Goal: Task Accomplishment & Management: Manage account settings

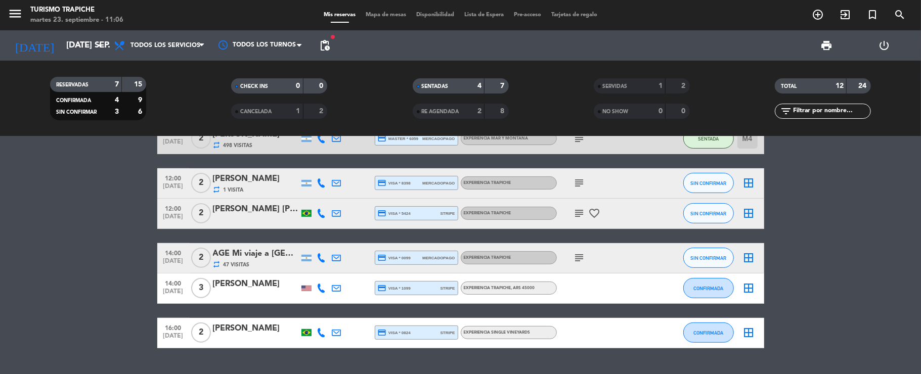
scroll to position [269, 0]
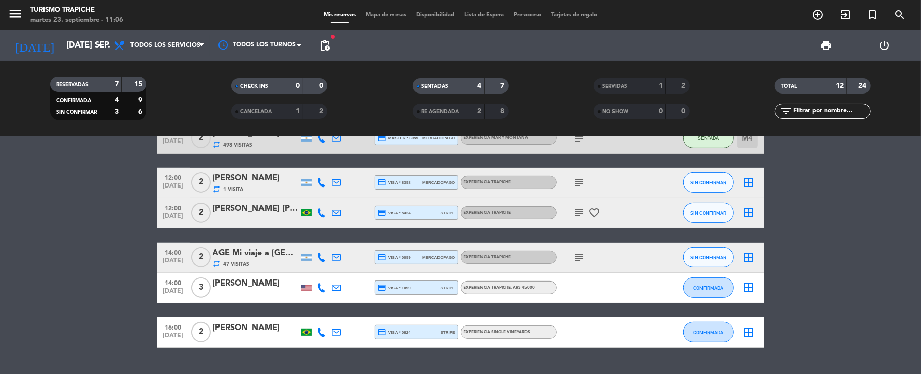
click at [100, 230] on bookings-row "10:00 [DATE] 2 [PERSON_NAME] repeat 25 Visitas headset_mic EXPERIENCIA MAR Y MO…" at bounding box center [460, 175] width 921 height 346
click at [336, 213] on icon at bounding box center [336, 212] width 9 height 9
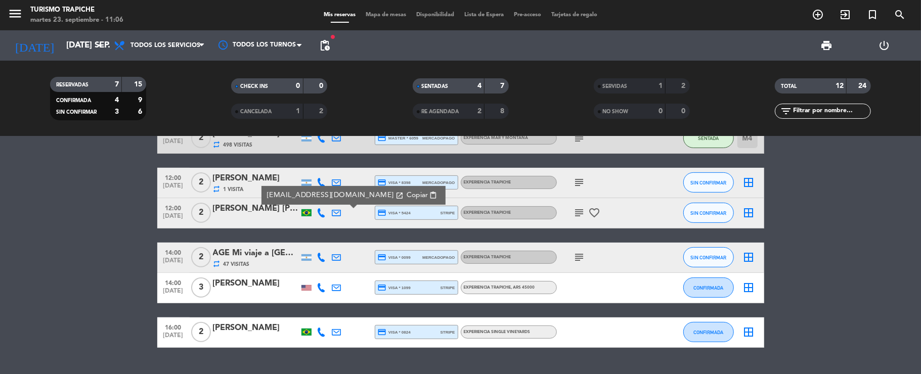
click at [406, 195] on span "Copiar" at bounding box center [416, 195] width 21 height 11
click at [581, 215] on icon "subject" at bounding box center [579, 213] width 12 height 12
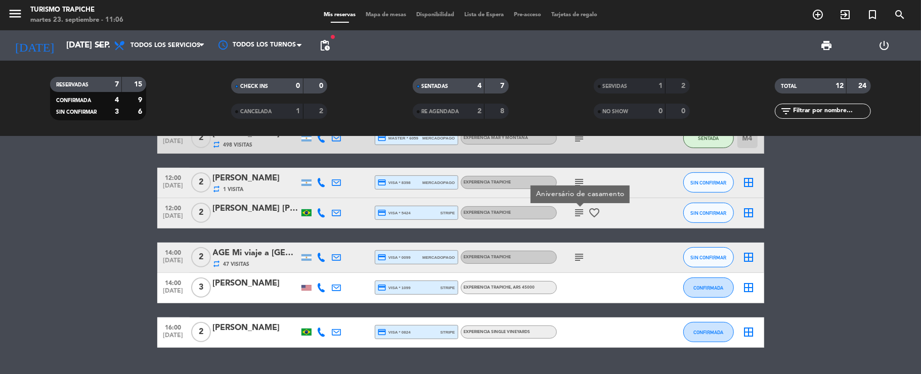
click at [579, 213] on icon "subject" at bounding box center [579, 213] width 12 height 12
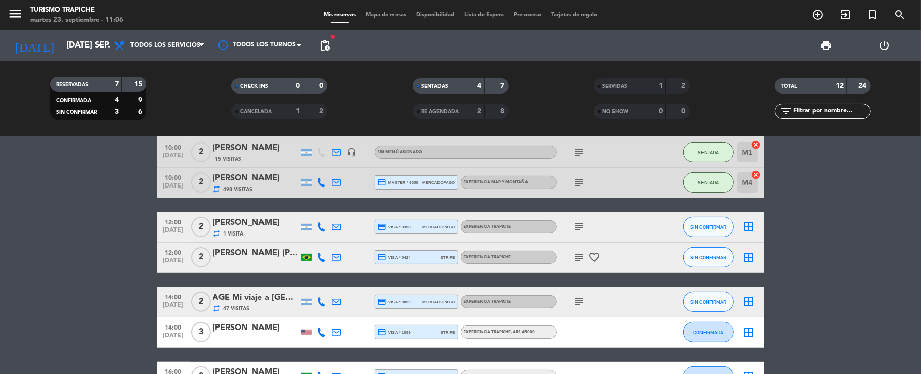
scroll to position [202, 0]
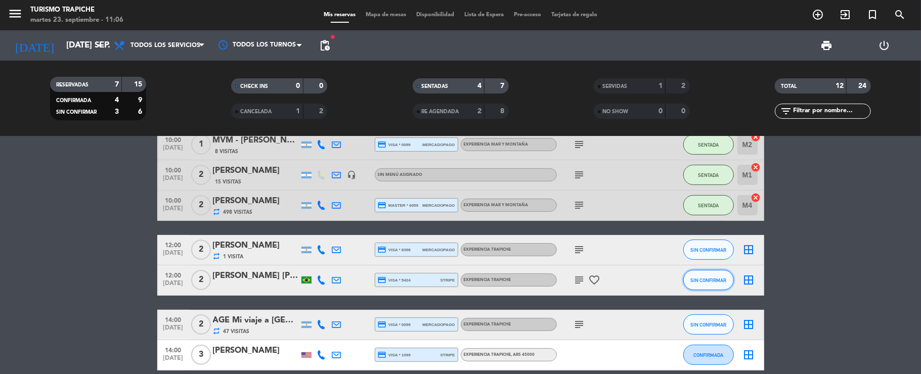
click at [690, 280] on button "SIN CONFIRMAR" at bounding box center [708, 280] width 51 height 20
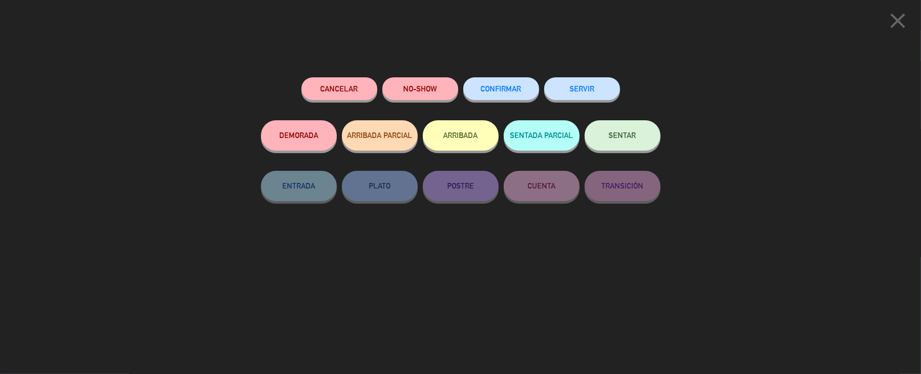
click at [602, 91] on button "SERVIR" at bounding box center [582, 88] width 76 height 23
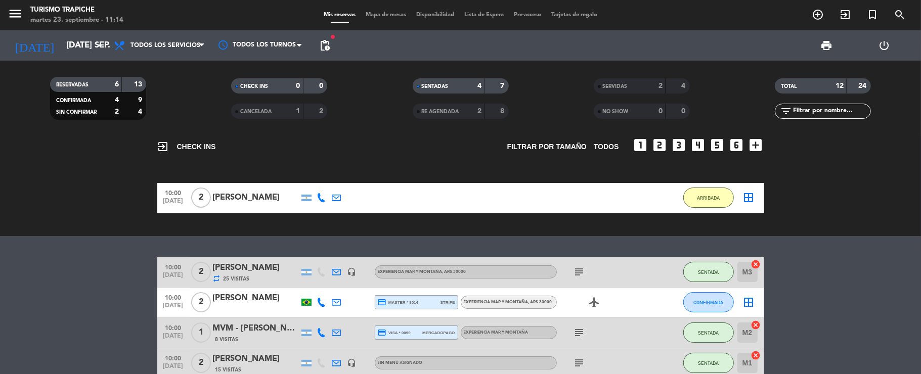
scroll to position [0, 0]
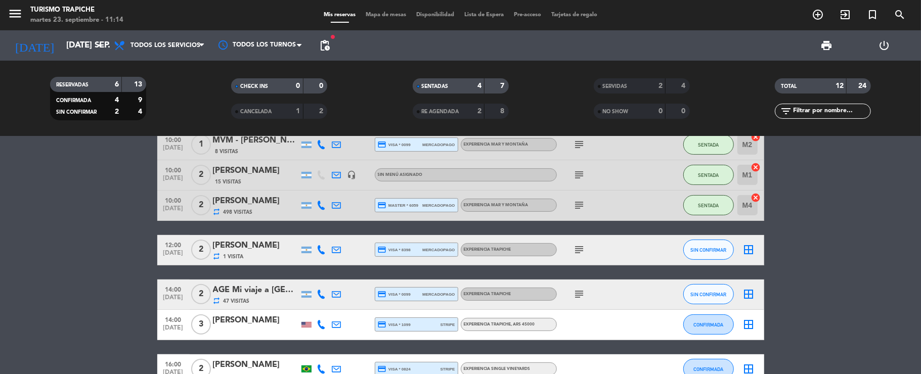
click at [118, 243] on bookings-row "10:00 [DATE] 2 [PERSON_NAME] repeat 25 Visitas headset_mic EXPERIENCIA MAR Y MO…" at bounding box center [460, 226] width 921 height 315
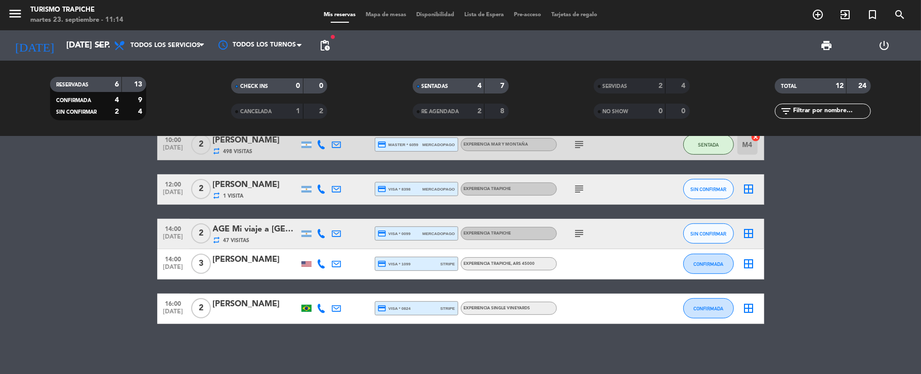
click at [126, 301] on bookings-row "10:00 [DATE] 2 [PERSON_NAME] repeat 25 Visitas headset_mic EXPERIENCIA MAR Y MO…" at bounding box center [460, 166] width 921 height 315
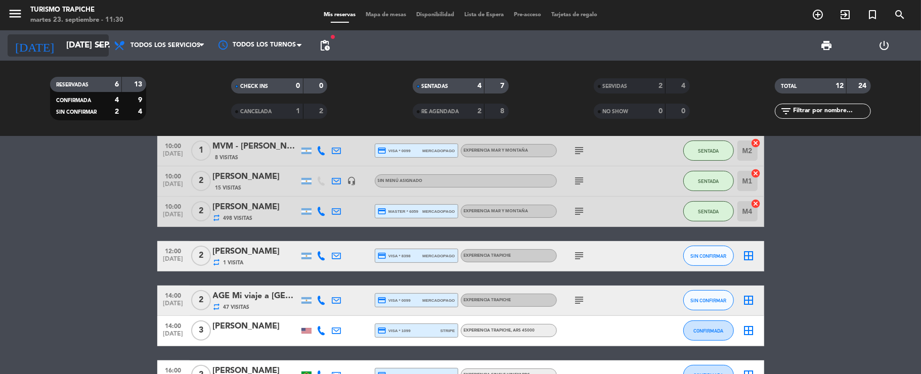
click at [17, 47] on icon "[DATE]" at bounding box center [35, 45] width 54 height 22
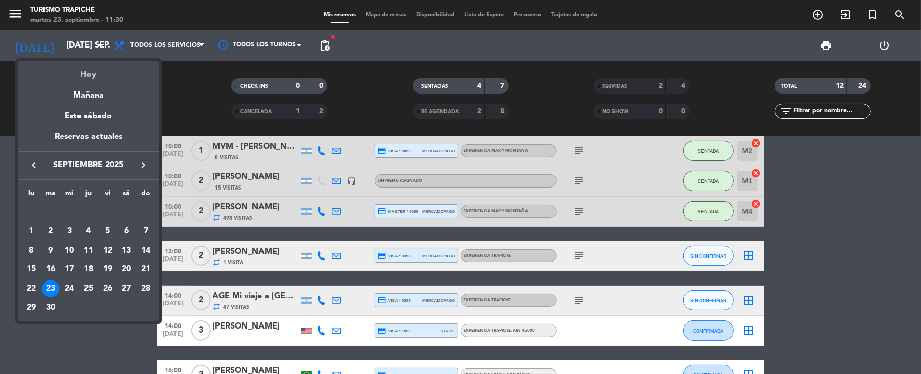
click at [94, 69] on div "Hoy" at bounding box center [89, 71] width 142 height 21
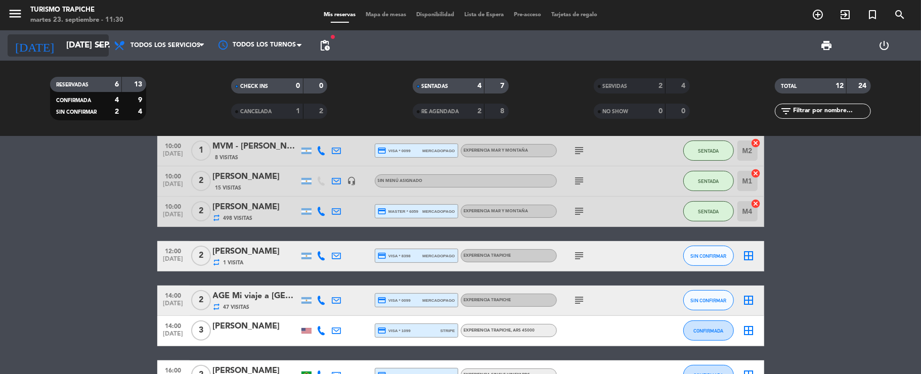
click at [61, 43] on input "[DATE] sep." at bounding box center [115, 46] width 109 height 20
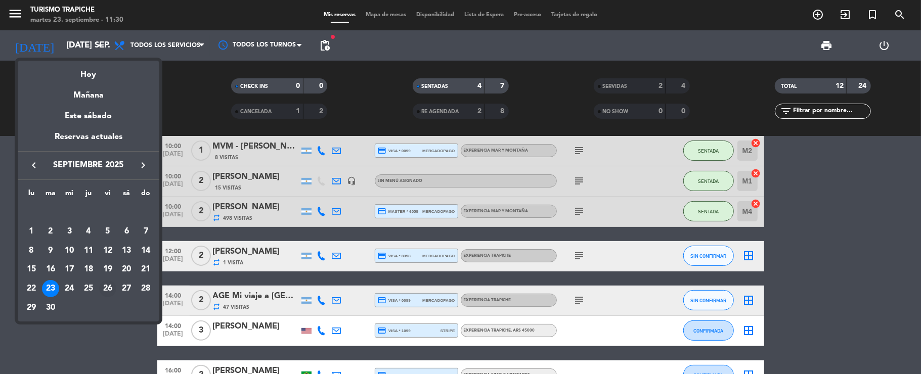
click at [110, 288] on div "26" at bounding box center [107, 288] width 17 height 17
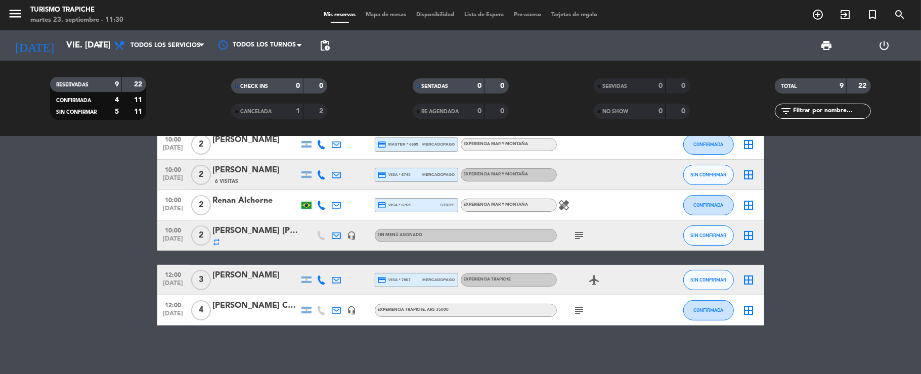
scroll to position [121, 0]
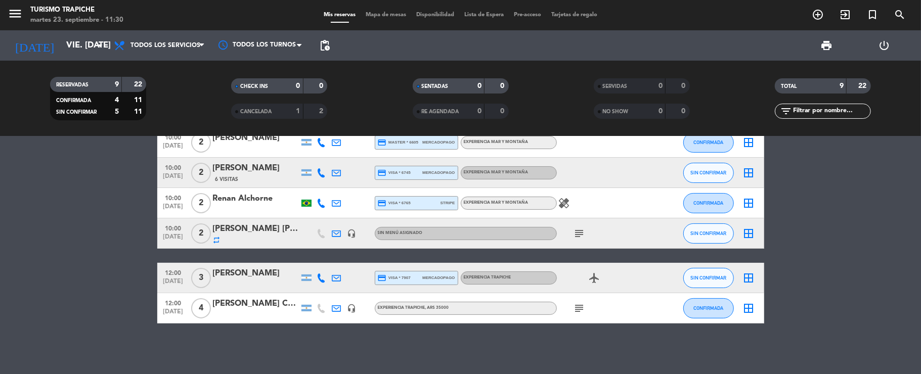
click at [105, 267] on bookings-row "10:00 [DATE] 2 AGENCIA MR [PERSON_NAME] (OUTBACK) repeat 163 Visitas credit_car…" at bounding box center [460, 179] width 921 height 287
click at [70, 50] on input "vie. [DATE]" at bounding box center [115, 46] width 109 height 20
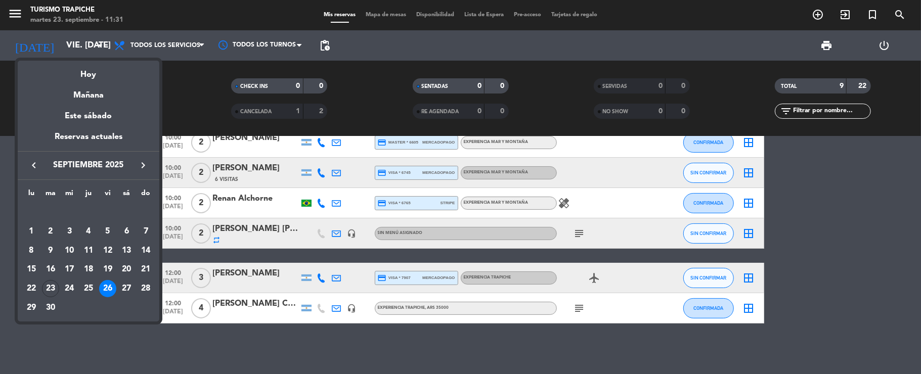
click at [277, 370] on div at bounding box center [460, 187] width 921 height 374
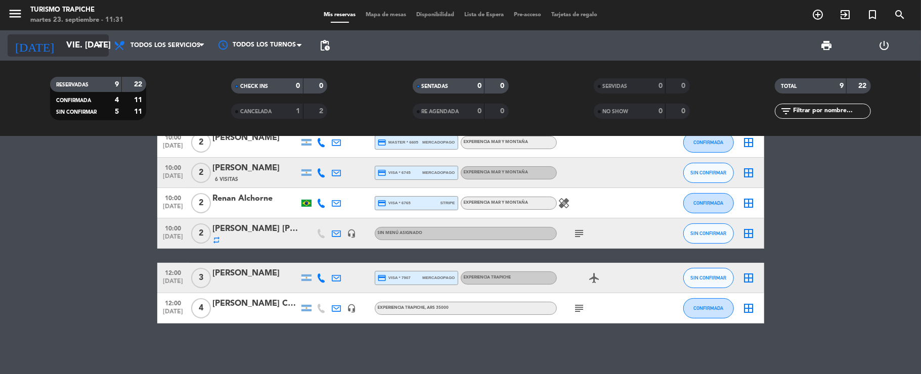
click at [26, 43] on icon "[DATE]" at bounding box center [35, 45] width 54 height 22
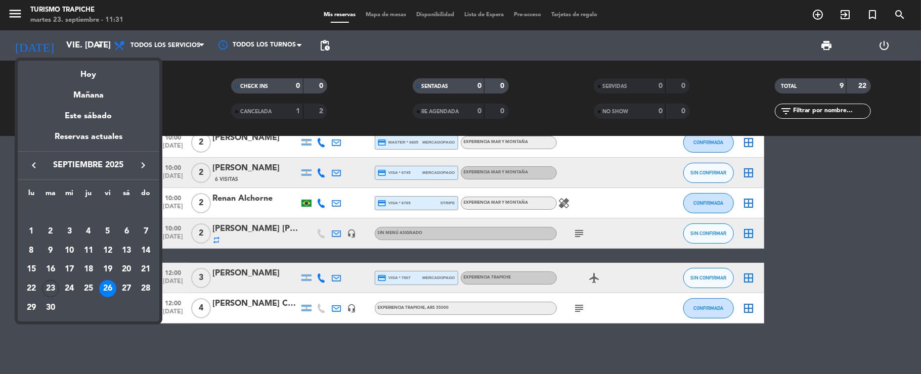
click at [138, 165] on icon "keyboard_arrow_right" at bounding box center [143, 165] width 12 height 12
click at [65, 227] on div "1" at bounding box center [69, 231] width 17 height 17
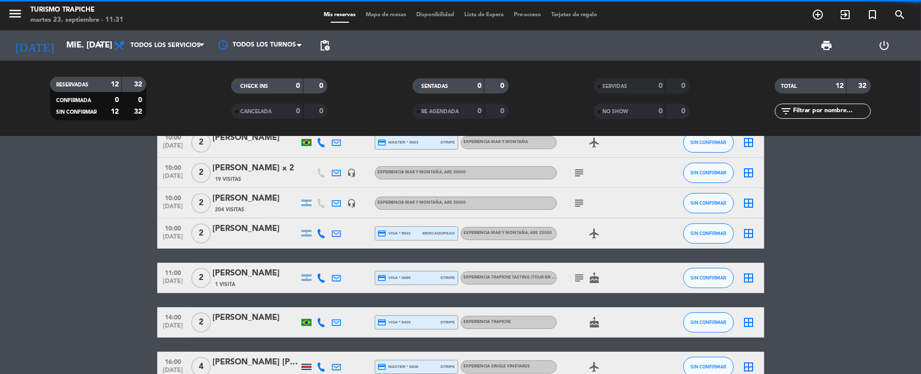
drag, startPoint x: 71, startPoint y: 195, endPoint x: 235, endPoint y: 284, distance: 187.1
click at [73, 198] on bookings-row "10:00 [DATE] 2 [PERSON_NAME] [PERSON_NAME] credit_card master * 4529 stripe EXP…" at bounding box center [460, 239] width 921 height 407
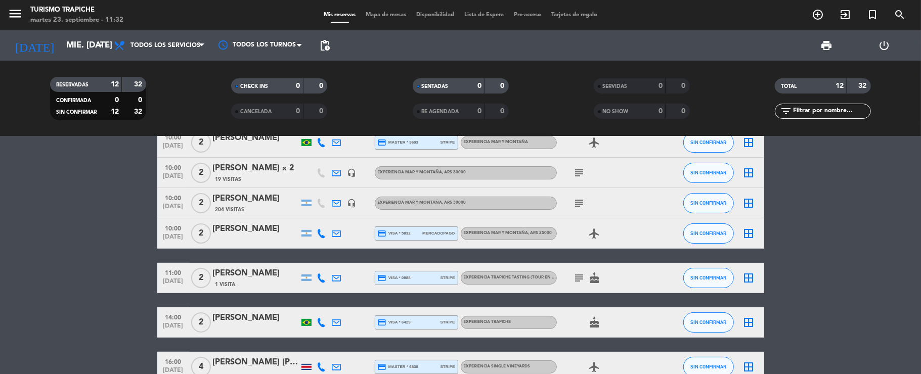
scroll to position [0, 0]
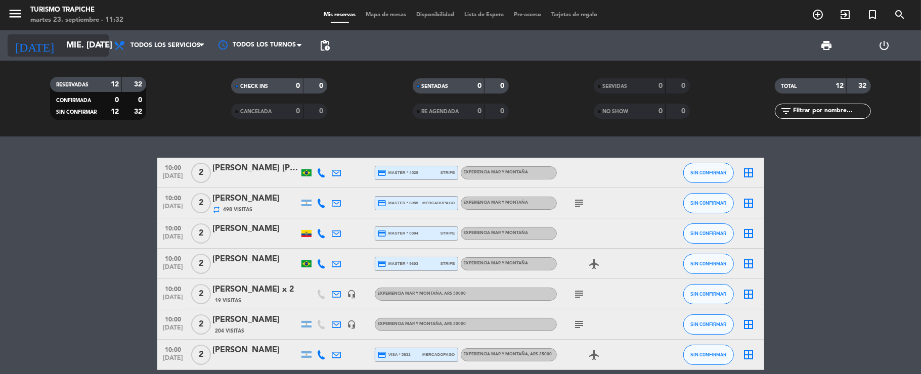
click at [74, 39] on input "mié. [DATE]" at bounding box center [115, 46] width 109 height 20
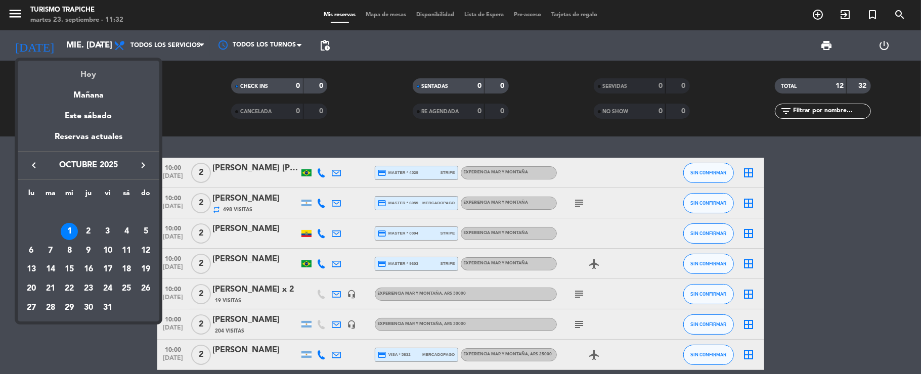
click at [92, 70] on div "Hoy" at bounding box center [89, 71] width 142 height 21
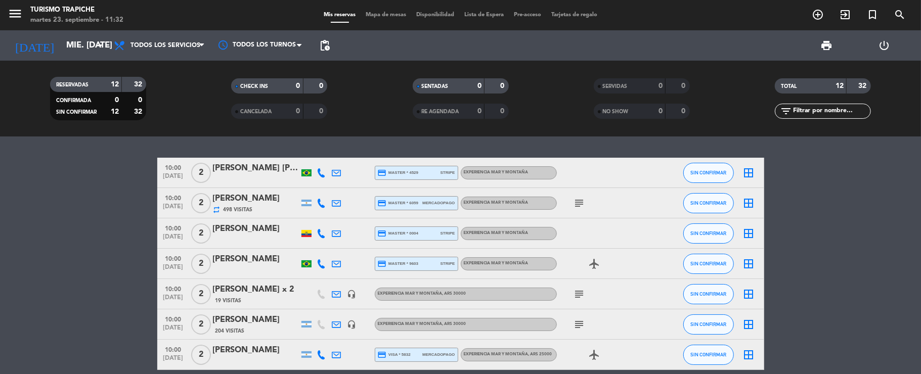
type input "[DATE] sep."
click at [96, 200] on bookings-row "10:00 [DATE] 2 [PERSON_NAME] [PERSON_NAME] credit_card master * 4529 stripe EXP…" at bounding box center [460, 361] width 921 height 407
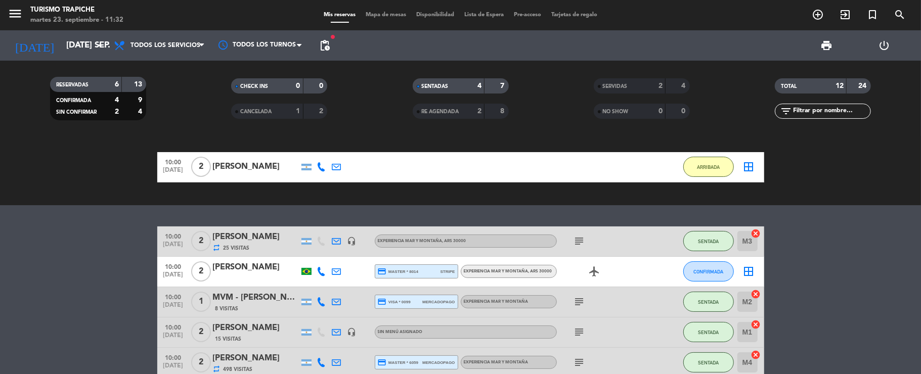
scroll to position [67, 0]
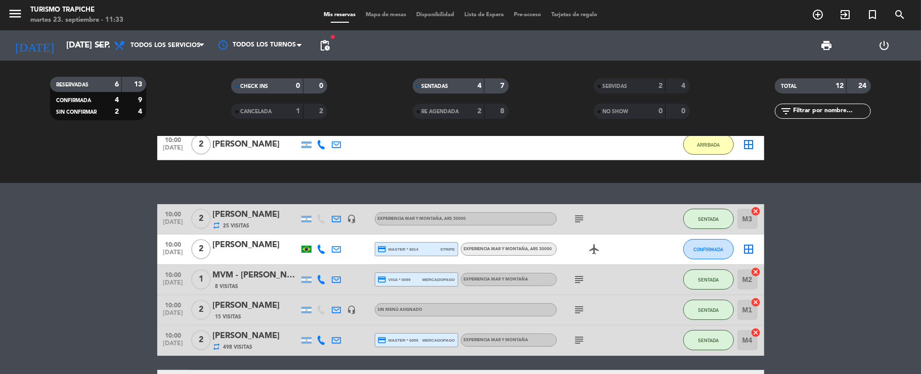
click at [336, 339] on icon at bounding box center [336, 340] width 9 height 9
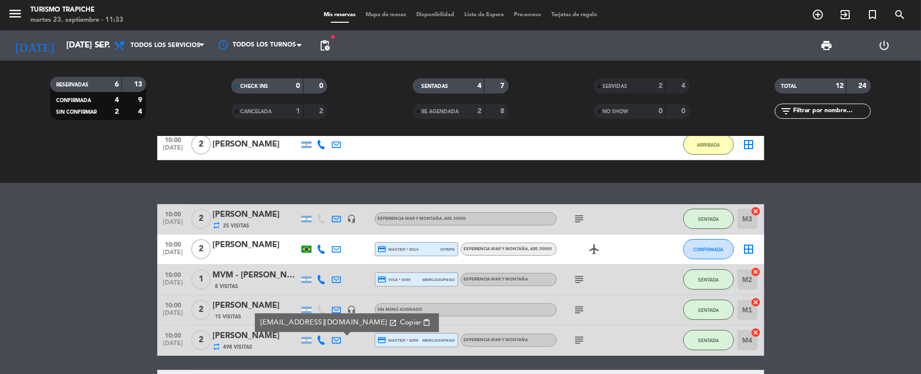
click at [259, 338] on div "[PERSON_NAME]" at bounding box center [256, 336] width 86 height 13
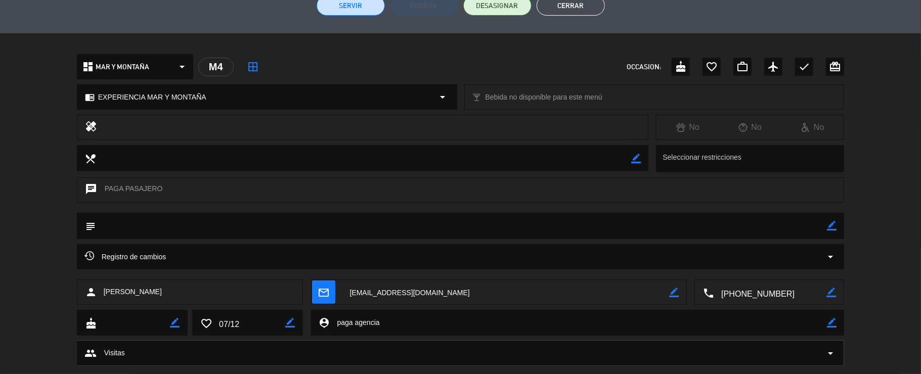
scroll to position [287, 0]
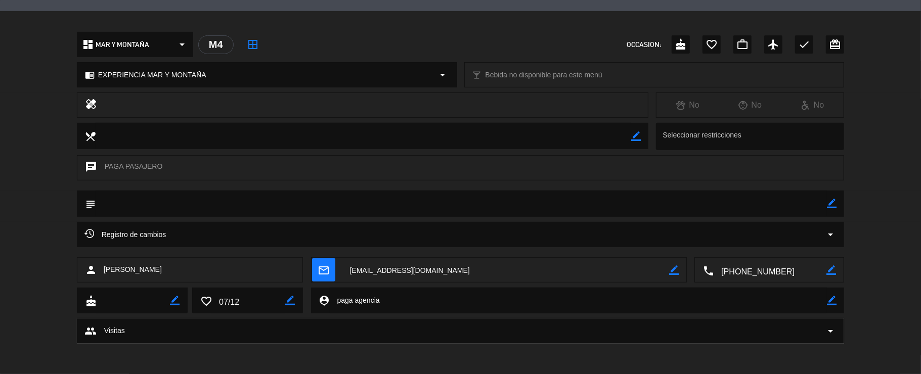
click at [830, 207] on icon "border_color" at bounding box center [832, 204] width 10 height 10
click at [772, 210] on textarea at bounding box center [462, 204] width 732 height 26
click at [836, 201] on icon at bounding box center [832, 204] width 10 height 10
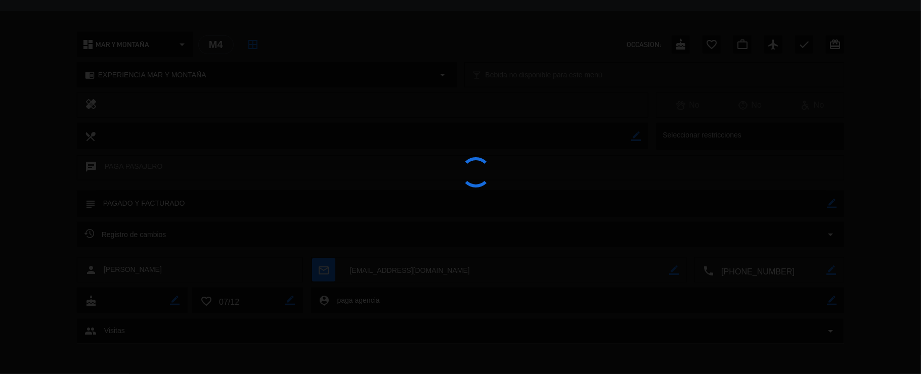
type textarea "PAGADO Y FACTURADO"
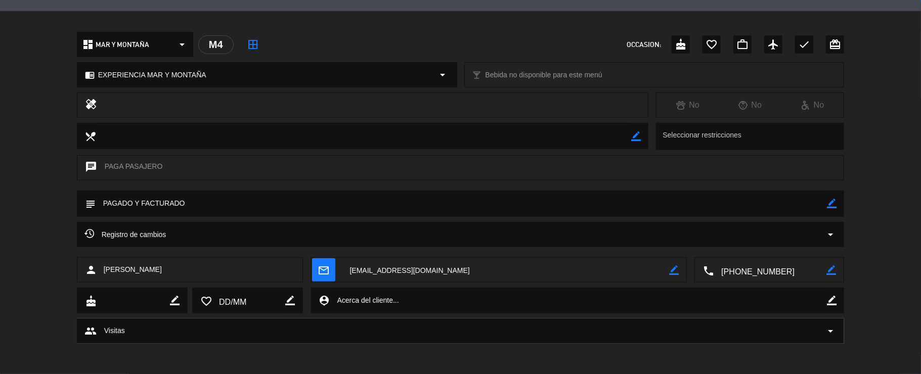
scroll to position [17, 0]
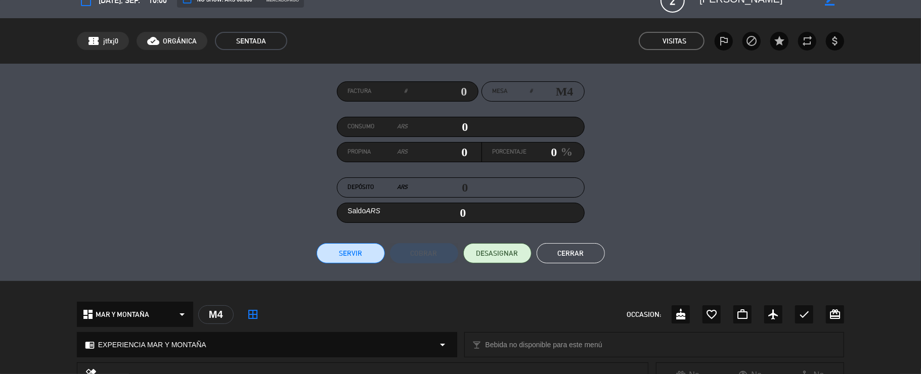
click at [354, 254] on button "Servir" at bounding box center [351, 253] width 68 height 20
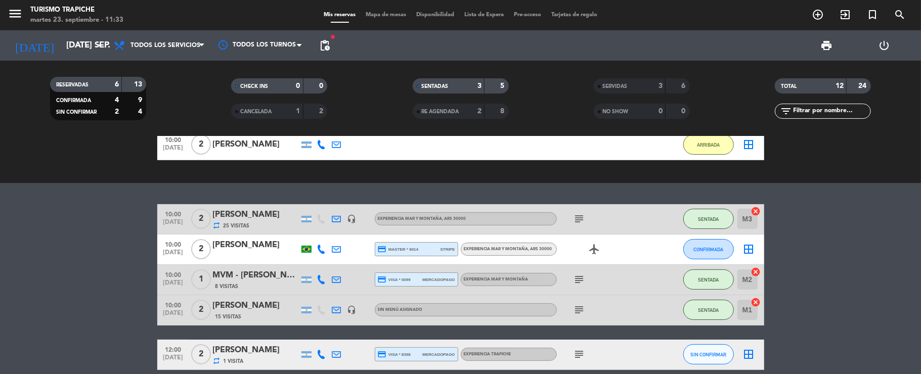
click at [67, 199] on div "exit_to_app CHECK INS Filtrar por tamaño TODOS looks_one looks_two looks_3 look…" at bounding box center [460, 256] width 921 height 238
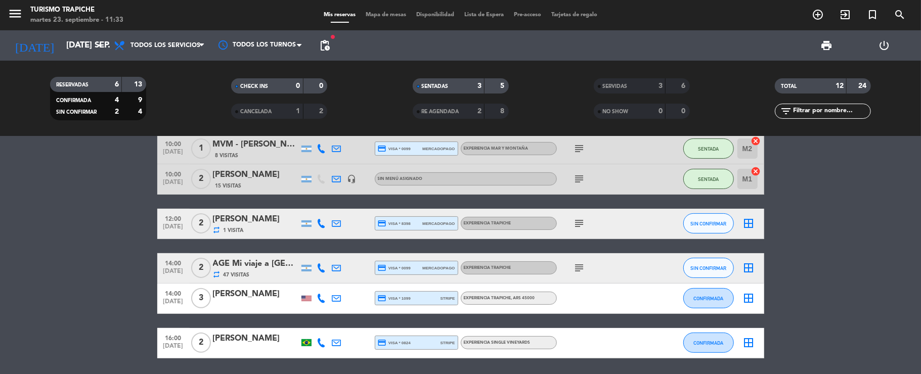
scroll to position [202, 0]
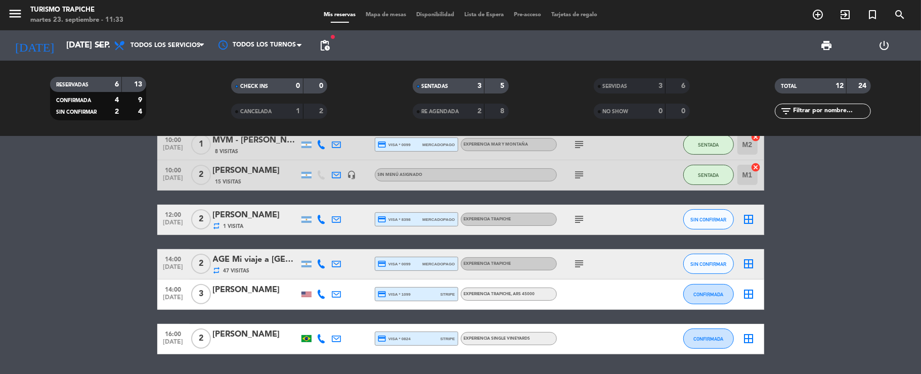
click at [94, 237] on bookings-row "10:00 [DATE] 2 [PERSON_NAME] repeat 25 Visitas headset_mic EXPERIENCIA MAR Y MO…" at bounding box center [460, 211] width 921 height 285
click at [335, 217] on icon at bounding box center [336, 219] width 9 height 9
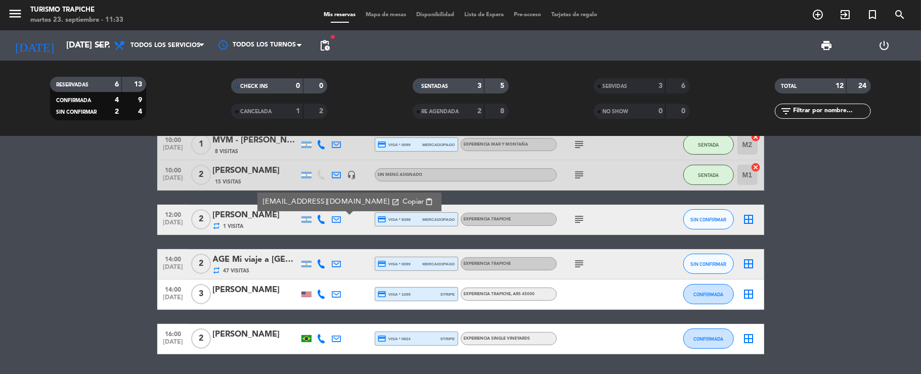
click at [578, 219] on icon "subject" at bounding box center [579, 219] width 12 height 12
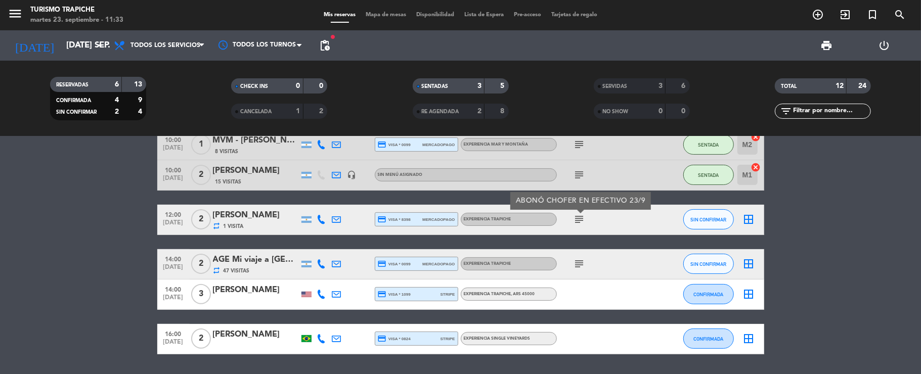
click at [578, 219] on icon "subject" at bounding box center [579, 219] width 12 height 12
click at [78, 290] on bookings-row "10:00 [DATE] 2 [PERSON_NAME] repeat 25 Visitas headset_mic EXPERIENCIA MAR Y MO…" at bounding box center [460, 211] width 921 height 285
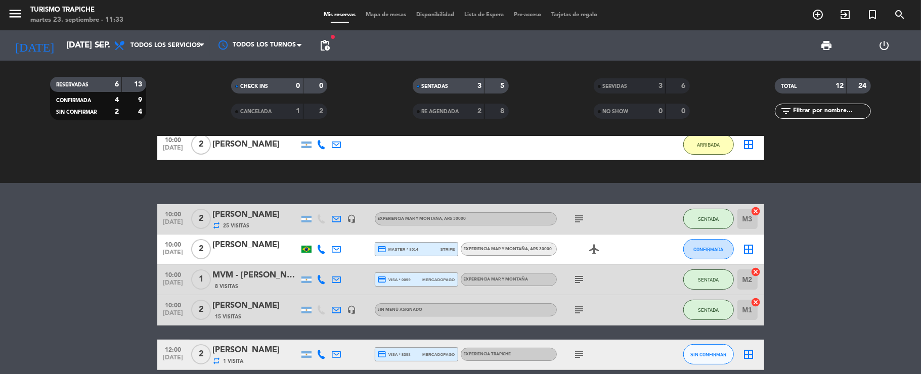
click at [96, 284] on bookings-row "10:00 [DATE] 2 [PERSON_NAME] repeat 25 Visitas headset_mic EXPERIENCIA MAR Y MO…" at bounding box center [460, 346] width 921 height 285
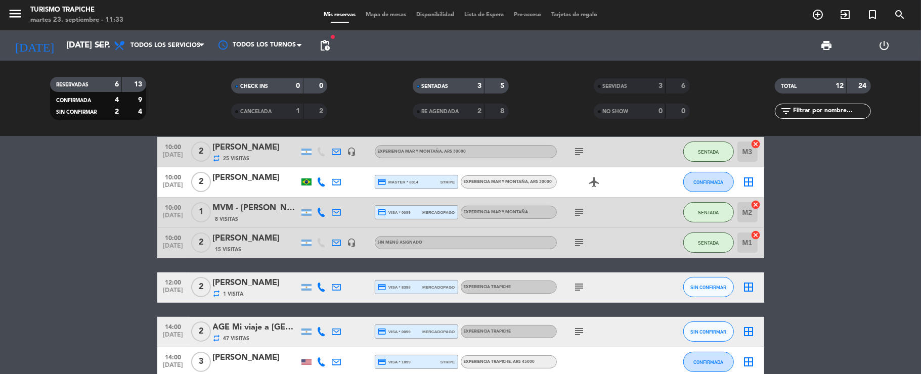
click at [98, 267] on bookings-row "10:00 [DATE] 2 [PERSON_NAME] repeat 25 Visitas headset_mic EXPERIENCIA MAR Y MO…" at bounding box center [460, 279] width 921 height 285
click at [61, 43] on input "[DATE] sep." at bounding box center [115, 46] width 109 height 20
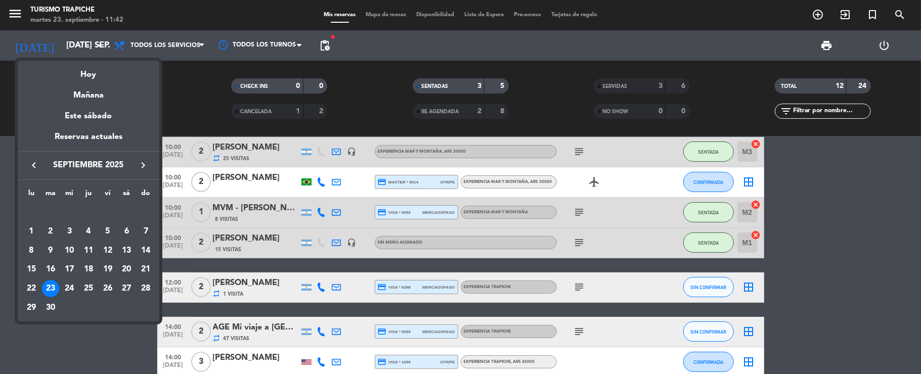
click at [143, 166] on icon "keyboard_arrow_right" at bounding box center [143, 165] width 12 height 12
click at [105, 244] on div "10" at bounding box center [107, 250] width 17 height 17
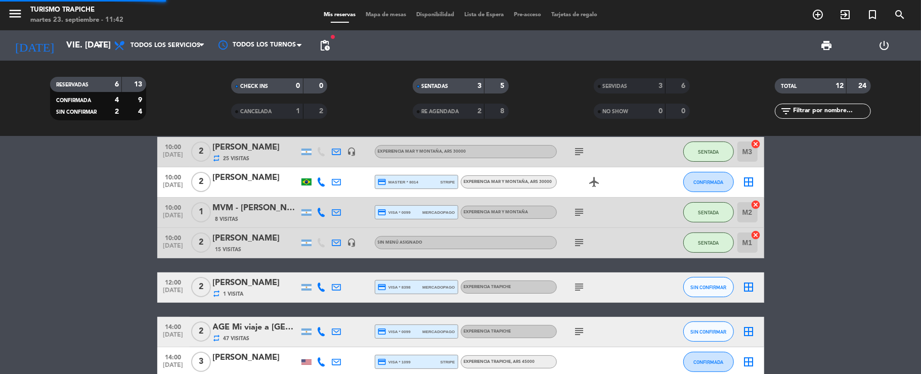
click at [98, 260] on bookings-row "10:00 [DATE] 2 [PERSON_NAME] repeat 25 Visitas headset_mic EXPERIENCIA MAR Y MO…" at bounding box center [460, 279] width 921 height 285
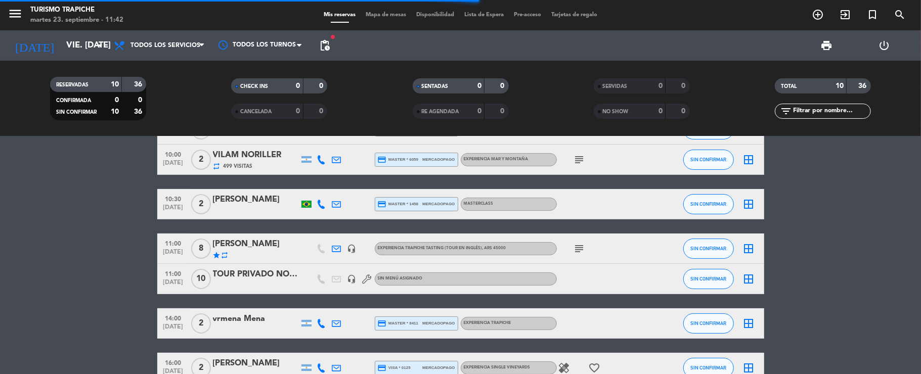
scroll to position [21, 0]
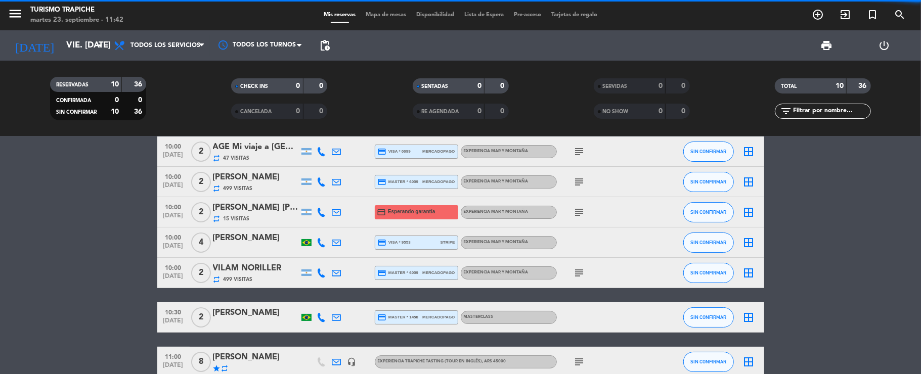
click at [85, 224] on bookings-row "10:00 [DATE] 2 AGE Mi viaje a [GEOGRAPHIC_DATA]// [PERSON_NAME] x2 repeat 47 Vi…" at bounding box center [460, 317] width 921 height 360
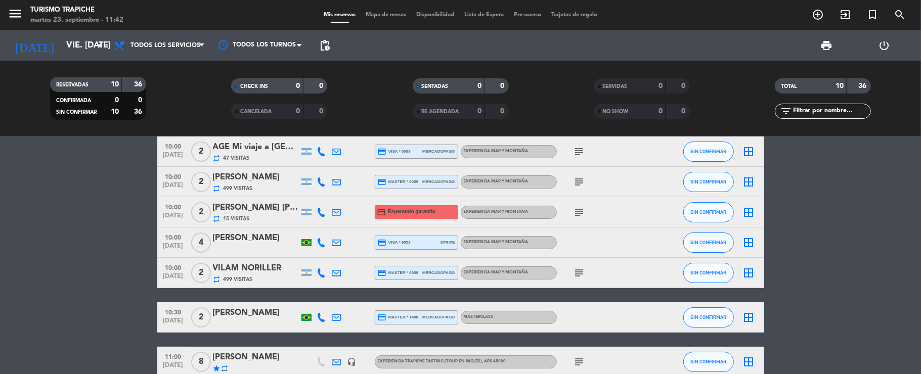
scroll to position [89, 0]
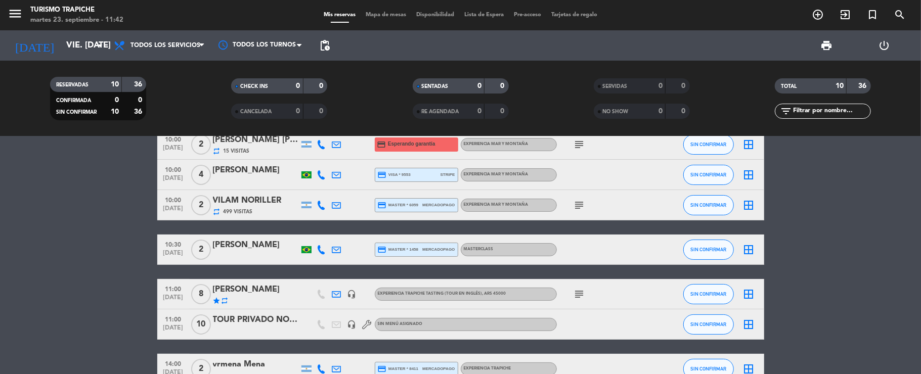
click at [97, 225] on bookings-row "10:00 [DATE] 2 AGE Mi viaje a [GEOGRAPHIC_DATA]// [PERSON_NAME] x2 repeat 47 Vi…" at bounding box center [460, 249] width 921 height 360
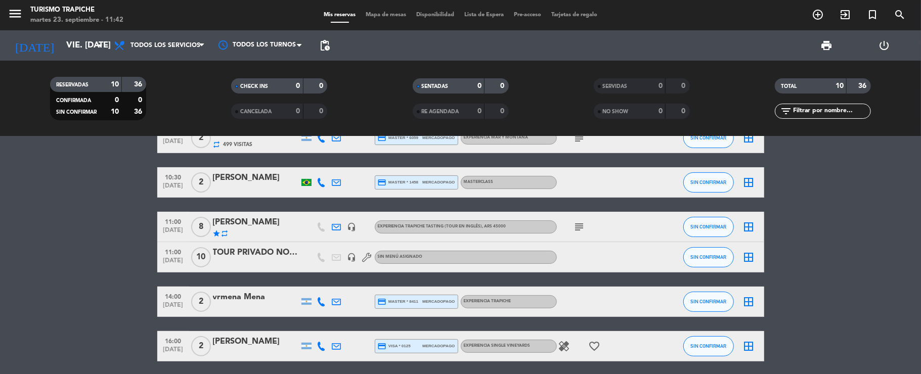
click at [97, 225] on bookings-row "10:00 [DATE] 2 AGE Mi viaje a [GEOGRAPHIC_DATA]// [PERSON_NAME] x2 repeat 47 Vi…" at bounding box center [460, 182] width 921 height 360
click at [253, 230] on div "star repeat" at bounding box center [256, 234] width 86 height 8
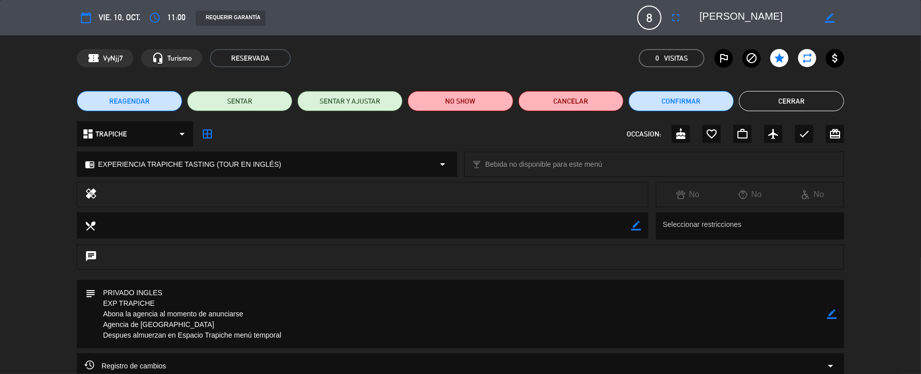
click at [775, 98] on button "Cerrar" at bounding box center [791, 101] width 105 height 20
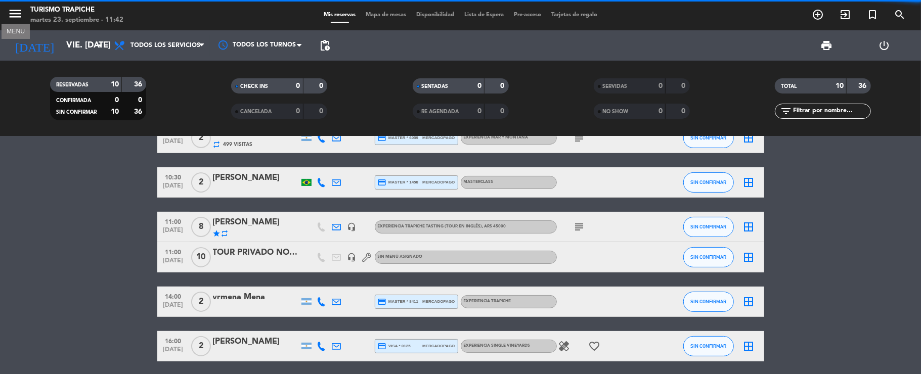
click at [15, 10] on icon "menu" at bounding box center [15, 13] width 15 height 15
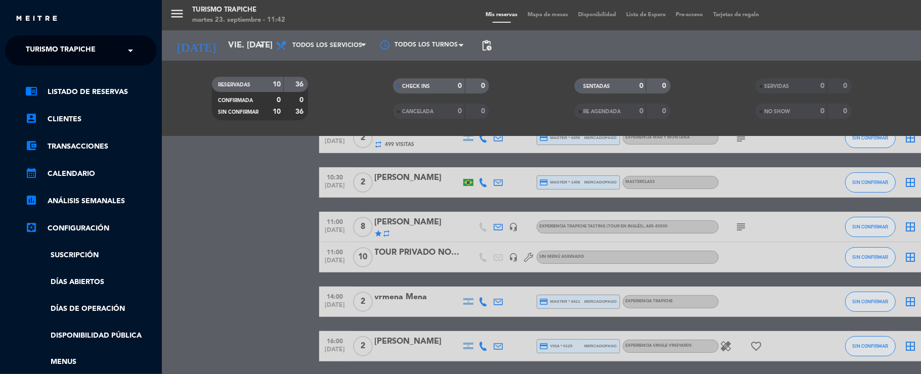
click at [52, 53] on span "Turismo Trapiche" at bounding box center [61, 50] width 70 height 21
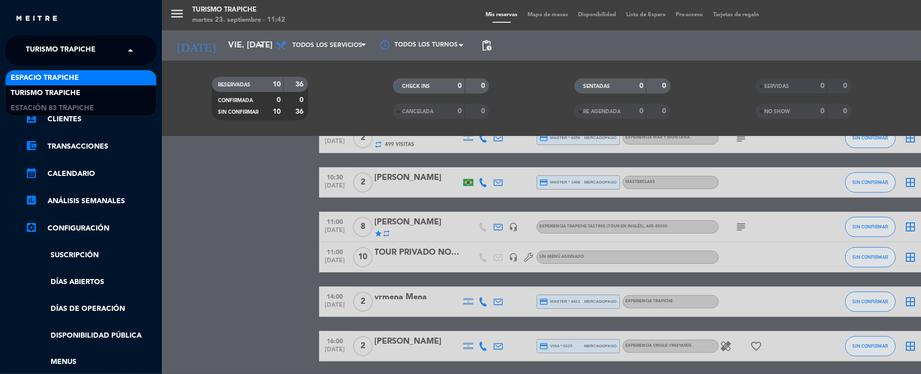
click at [55, 75] on span "Espacio Trapiche" at bounding box center [45, 78] width 68 height 12
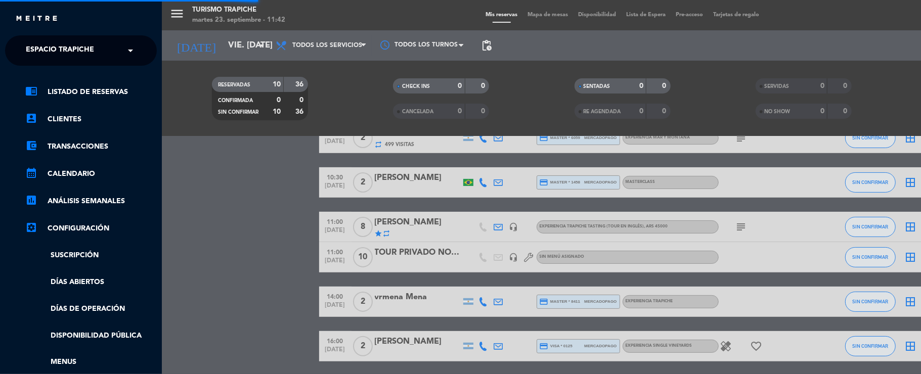
click at [227, 216] on div "menu Turismo Trapiche martes 23. septiembre - 11:42 Mis reservas Mapa de mesas …" at bounding box center [622, 187] width 921 height 374
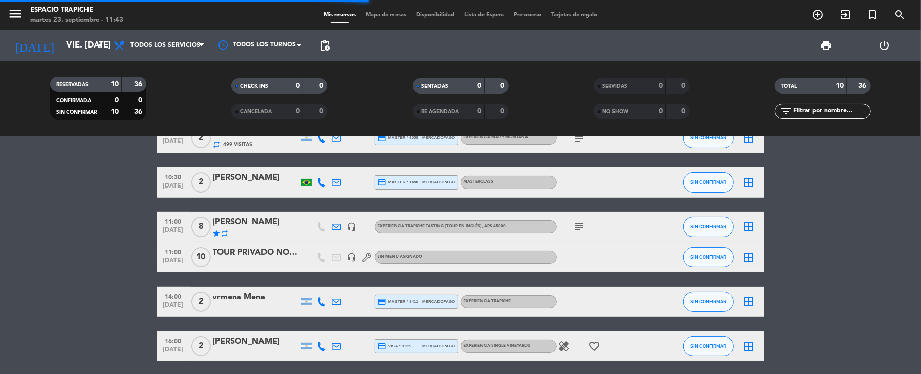
scroll to position [0, 0]
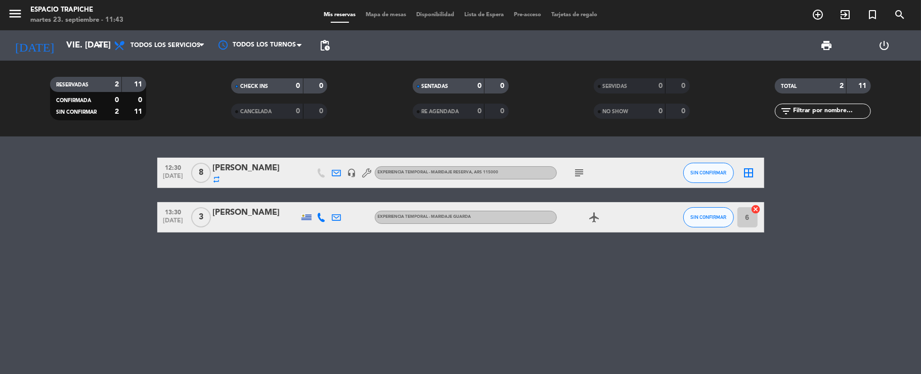
click at [7, 247] on div "12:30 [DATE] 8 [PERSON_NAME] repeat headset_mic Experiencia Temporal - Maridaje…" at bounding box center [460, 256] width 921 height 238
click at [130, 287] on div "12:30 [DATE] 8 [PERSON_NAME] repeat headset_mic Experiencia Temporal - Maridaje…" at bounding box center [460, 256] width 921 height 238
click at [261, 166] on div "[PERSON_NAME]" at bounding box center [256, 168] width 86 height 13
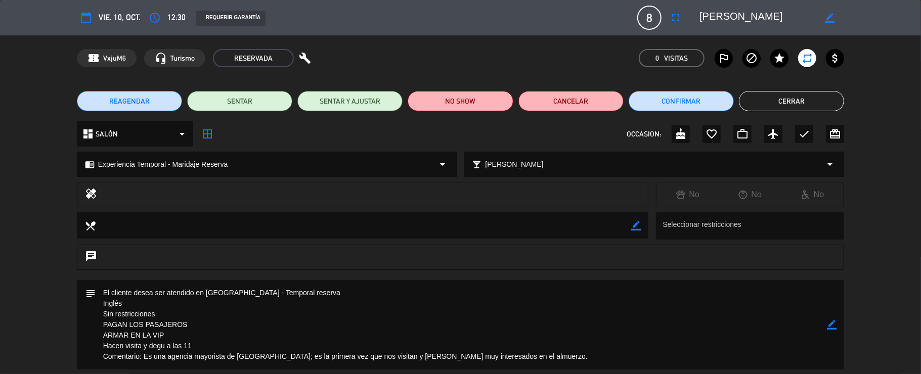
click at [802, 103] on button "Cerrar" at bounding box center [791, 101] width 105 height 20
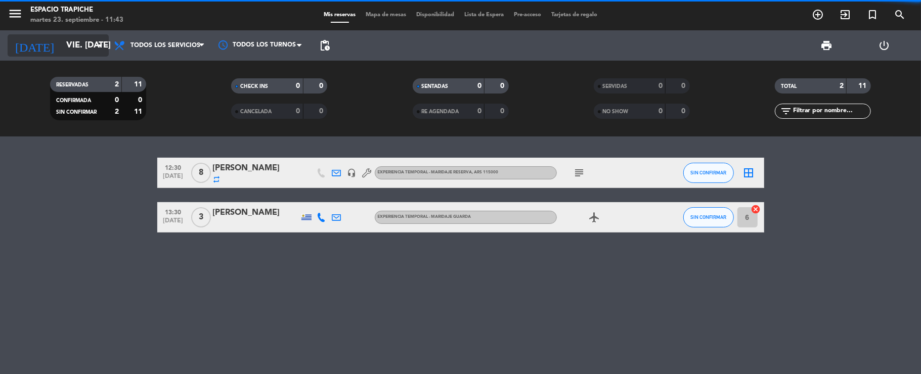
click at [61, 42] on input "vie. [DATE]" at bounding box center [115, 46] width 109 height 20
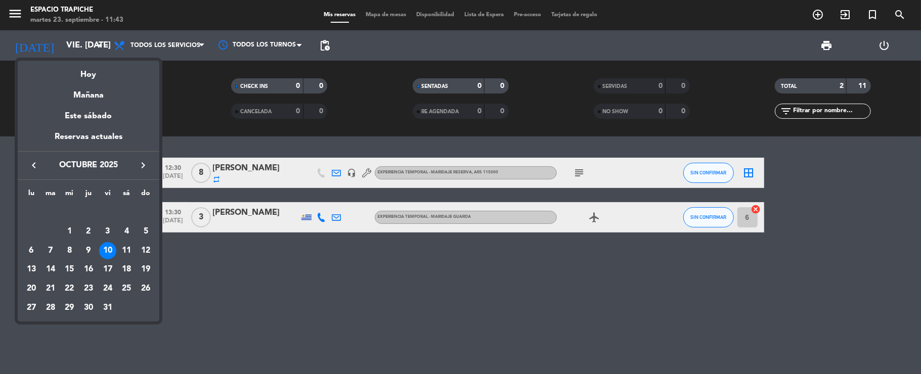
drag, startPoint x: 81, startPoint y: 65, endPoint x: 93, endPoint y: 64, distance: 11.7
click at [82, 65] on div "Hoy" at bounding box center [89, 71] width 142 height 21
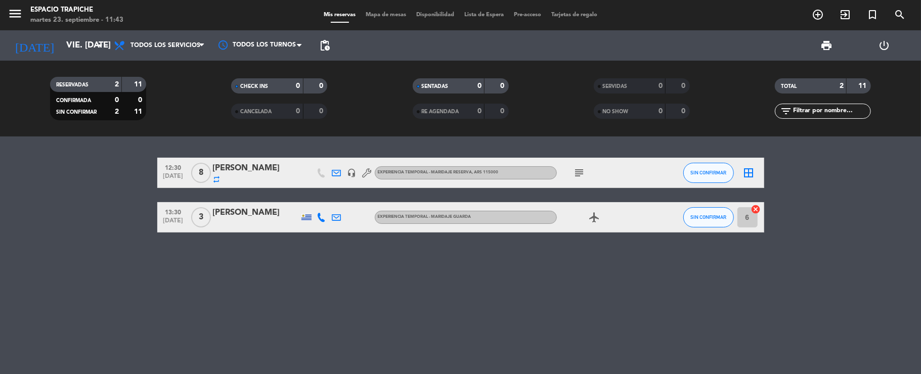
type input "[DATE] sep."
click at [14, 12] on icon "menu" at bounding box center [15, 13] width 15 height 15
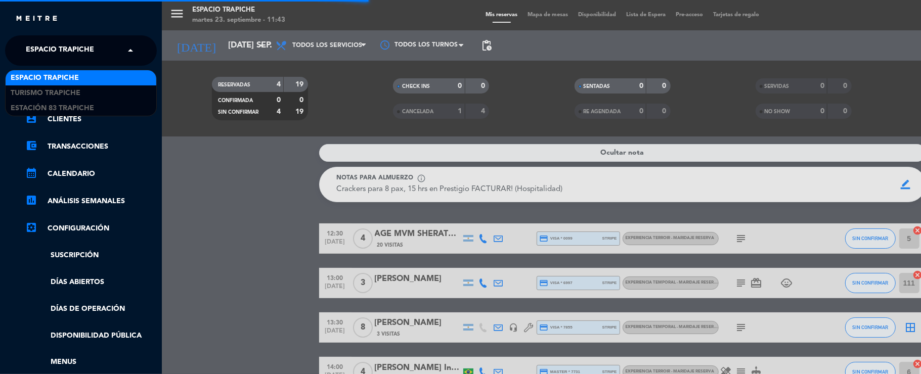
drag, startPoint x: 64, startPoint y: 51, endPoint x: 65, endPoint y: 79, distance: 28.4
click at [64, 51] on span "Espacio Trapiche" at bounding box center [60, 50] width 68 height 21
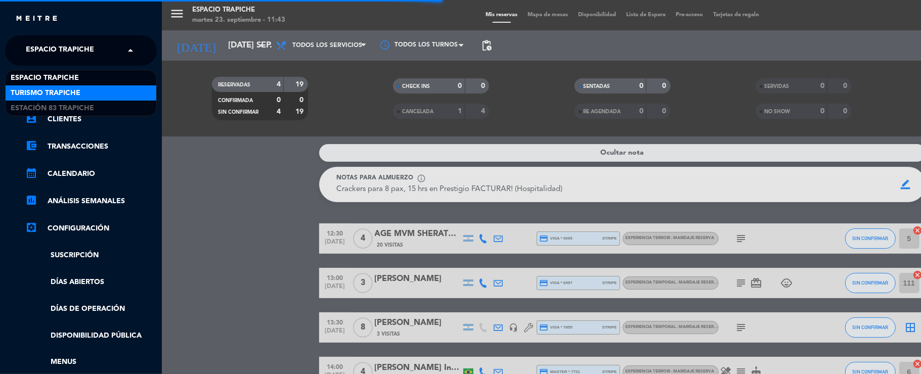
click at [57, 90] on span "Turismo Trapiche" at bounding box center [46, 93] width 70 height 12
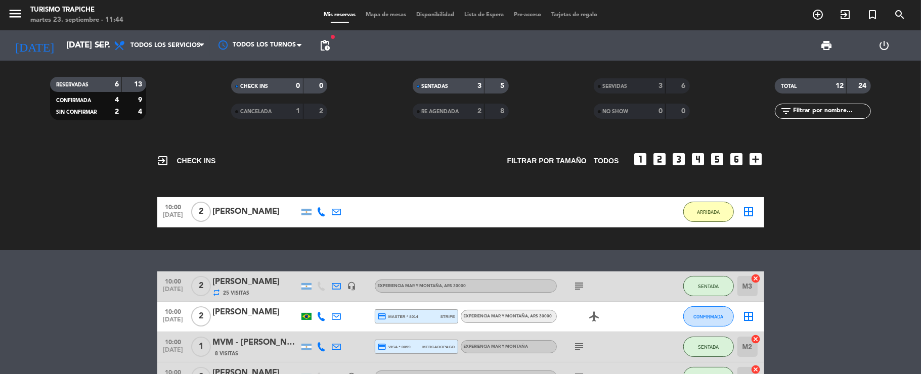
click at [93, 222] on bookings-row "10:00 [DATE] 2 [PERSON_NAME] 1:22 H / 17:01 H sms ARRIBADA border_all" at bounding box center [460, 212] width 921 height 30
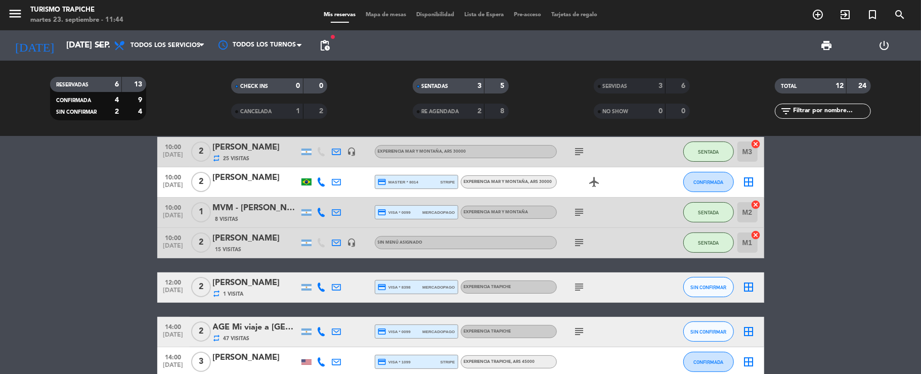
click at [112, 214] on bookings-row "10:00 [DATE] 2 [PERSON_NAME] repeat 25 Visitas headset_mic EXPERIENCIA MAR Y MO…" at bounding box center [460, 279] width 921 height 285
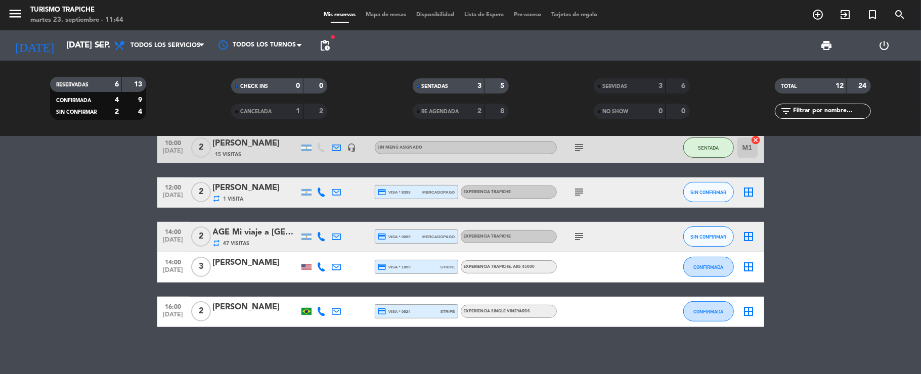
scroll to position [233, 0]
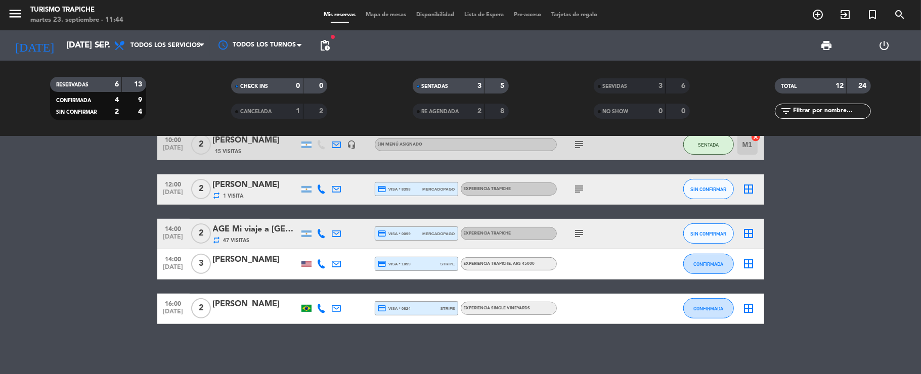
click at [77, 211] on bookings-row "10:00 [DATE] 2 [PERSON_NAME] repeat 25 Visitas headset_mic EXPERIENCIA MAR Y MO…" at bounding box center [460, 181] width 921 height 285
click at [110, 233] on bookings-row "10:00 [DATE] 2 [PERSON_NAME] repeat 25 Visitas headset_mic EXPERIENCIA MAR Y MO…" at bounding box center [460, 181] width 921 height 285
click at [814, 18] on icon "add_circle_outline" at bounding box center [818, 15] width 12 height 12
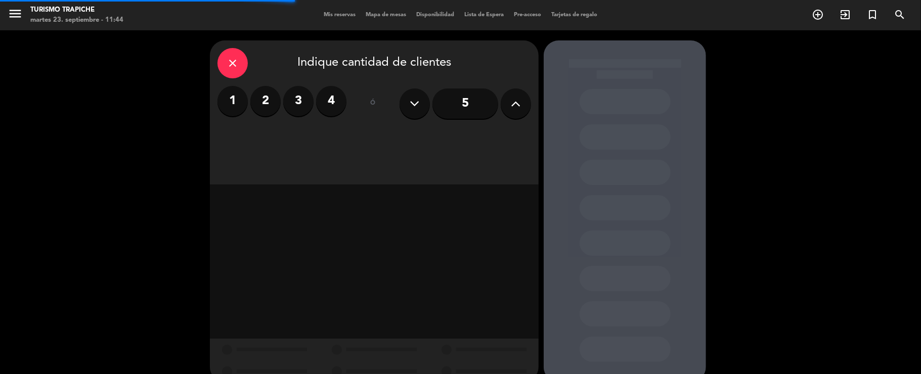
click at [263, 101] on label "2" at bounding box center [265, 101] width 30 height 30
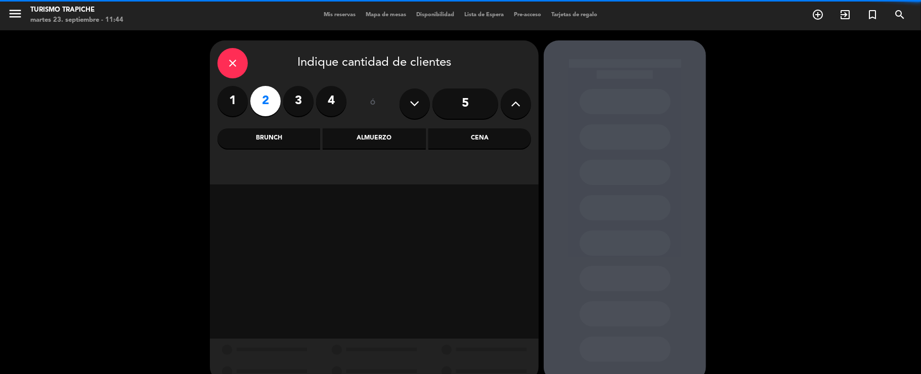
click at [346, 134] on div "Almuerzo" at bounding box center [374, 138] width 103 height 20
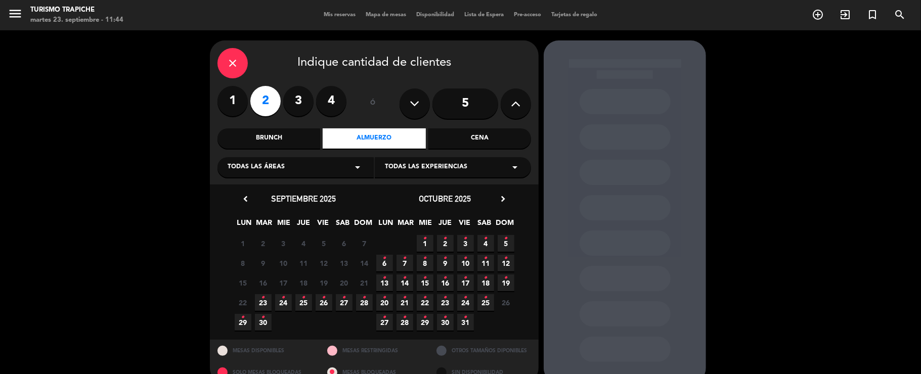
click at [260, 302] on span "23 •" at bounding box center [263, 302] width 17 height 17
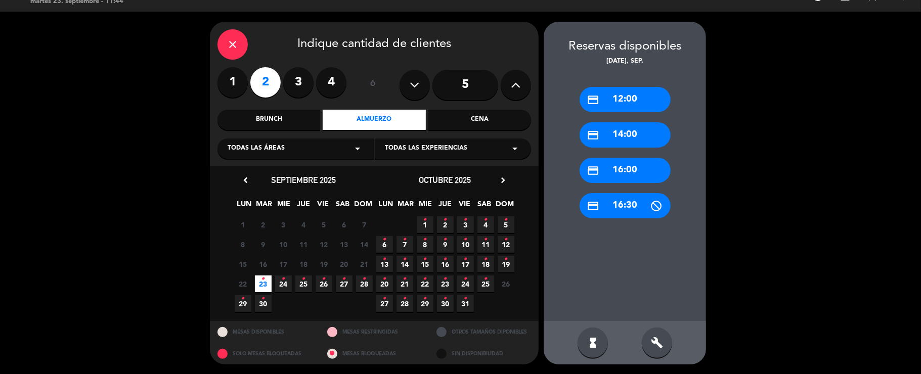
click at [620, 140] on div "credit_card 14:00" at bounding box center [624, 134] width 91 height 25
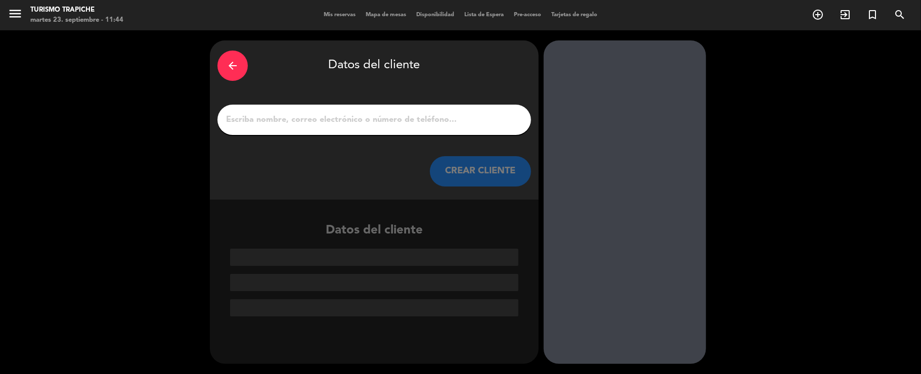
scroll to position [0, 0]
click at [384, 120] on input "1" at bounding box center [374, 120] width 298 height 14
paste input "[PERSON_NAME]"
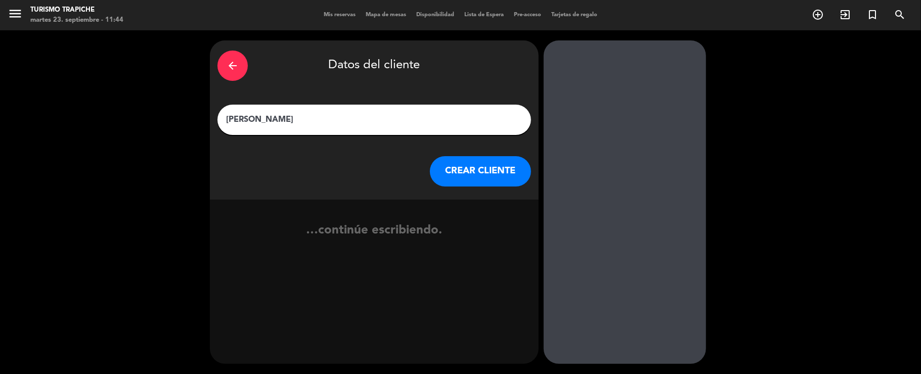
type input "[PERSON_NAME]"
click at [458, 166] on button "CREAR CLIENTE" at bounding box center [480, 171] width 101 height 30
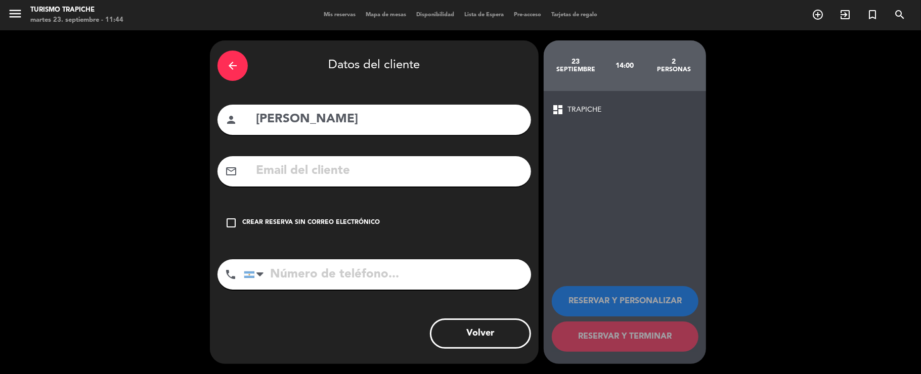
click at [328, 175] on input "text" at bounding box center [389, 171] width 268 height 21
paste input "[PERSON_NAME][EMAIL_ADDRESS][PERSON_NAME][DOMAIN_NAME]"
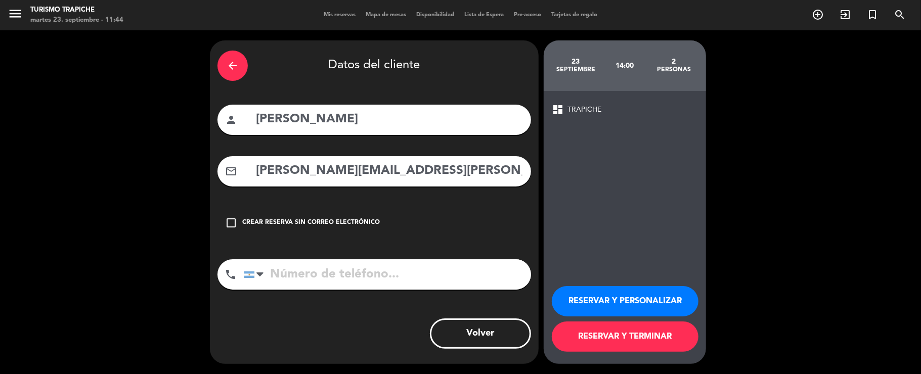
type input "[PERSON_NAME][EMAIL_ADDRESS][PERSON_NAME][DOMAIN_NAME]"
click at [609, 298] on button "RESERVAR Y PERSONALIZAR" at bounding box center [625, 301] width 147 height 30
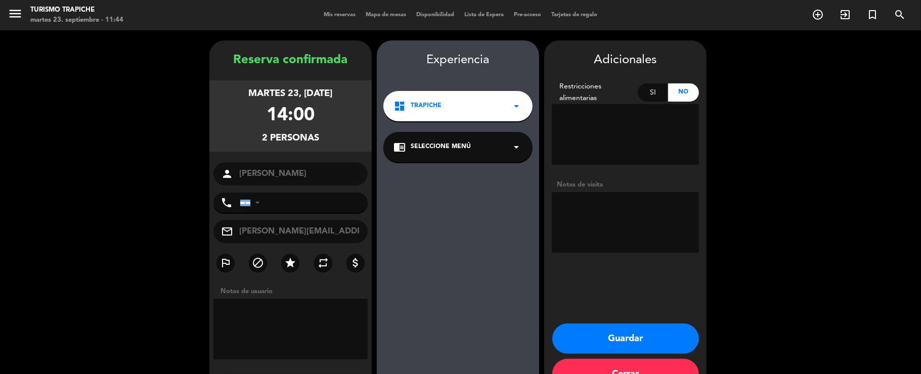
scroll to position [29, 0]
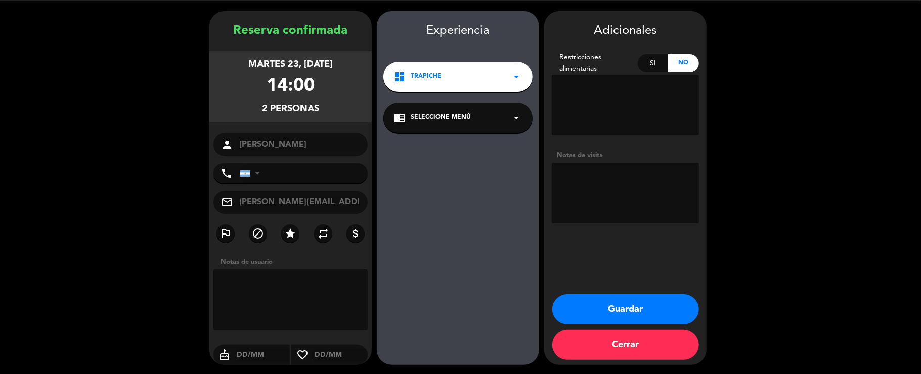
click at [647, 302] on button "Guardar" at bounding box center [625, 309] width 147 height 30
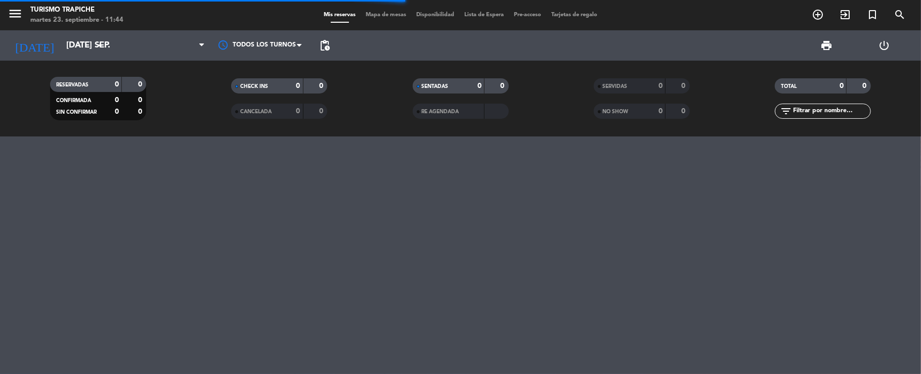
click at [425, 117] on div "RE AGENDADA" at bounding box center [461, 111] width 96 height 15
click at [439, 115] on div "RE AGENDADA" at bounding box center [438, 112] width 47 height 12
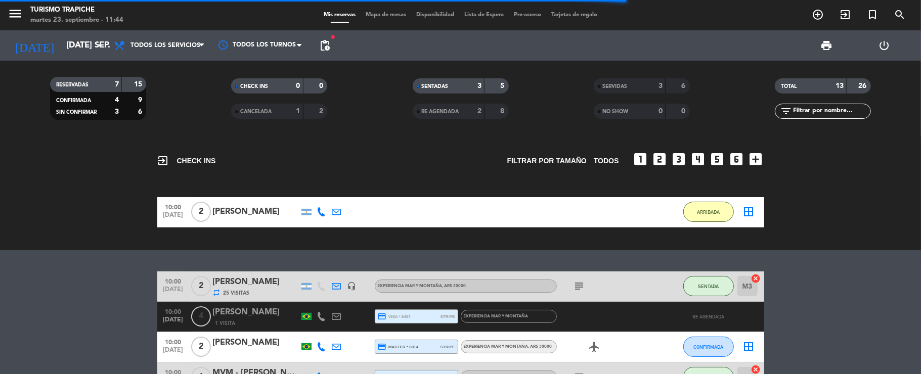
drag, startPoint x: 37, startPoint y: 228, endPoint x: 57, endPoint y: 223, distance: 19.7
click at [39, 228] on div "exit_to_app CHECK INS Filtrar por tamaño TODOS looks_one looks_two looks_3 look…" at bounding box center [460, 194] width 921 height 114
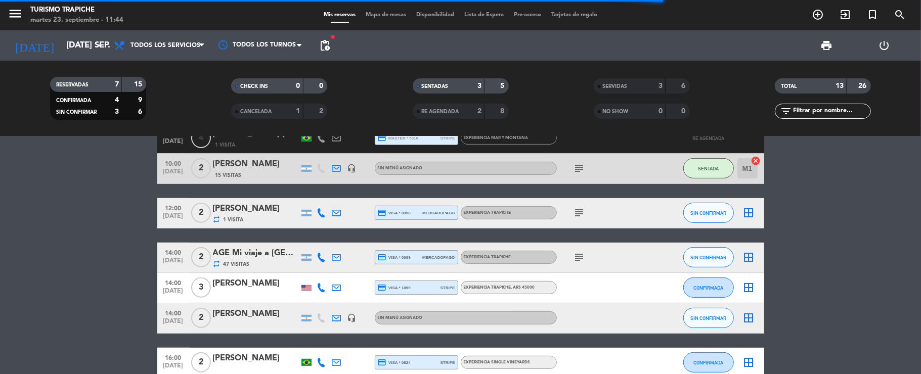
click at [64, 226] on bookings-row "10:00 [DATE] 2 [PERSON_NAME] repeat 25 Visitas headset_mic EXPERIENCIA MAR Y MO…" at bounding box center [460, 190] width 921 height 376
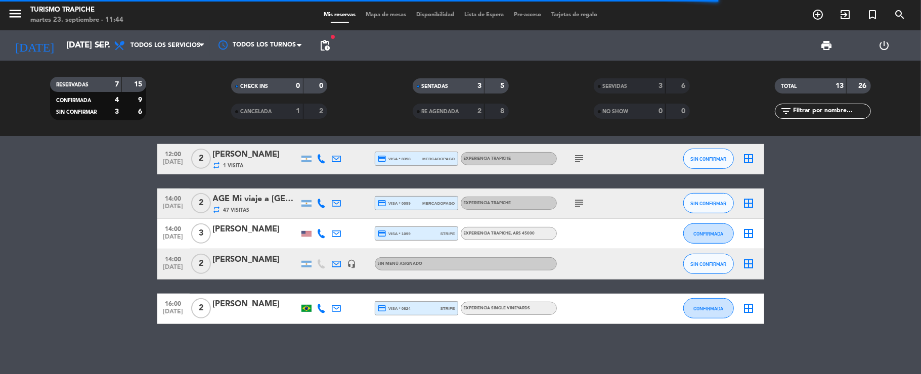
click at [114, 284] on bookings-row "10:00 [DATE] 2 [PERSON_NAME] repeat 25 Visitas headset_mic EXPERIENCIA MAR Y MO…" at bounding box center [460, 136] width 921 height 376
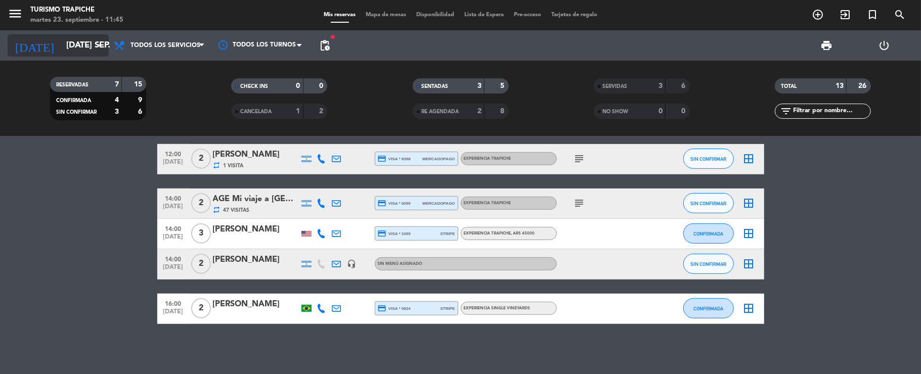
click at [61, 47] on input "[DATE] sep." at bounding box center [115, 46] width 109 height 20
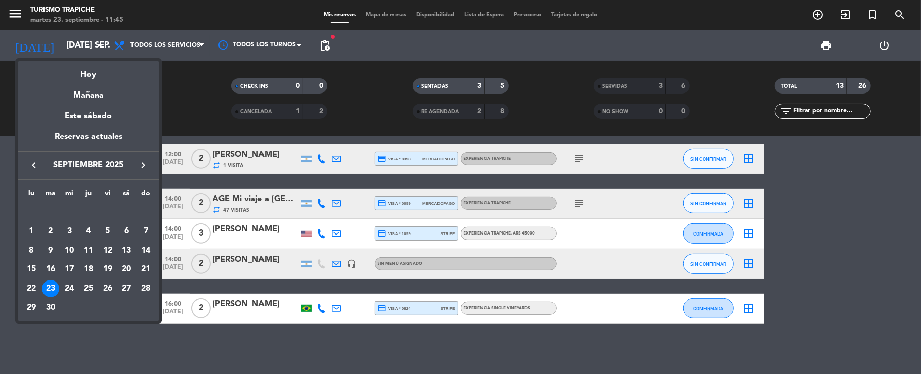
click at [140, 164] on icon "keyboard_arrow_right" at bounding box center [143, 165] width 12 height 12
click at [104, 251] on div "10" at bounding box center [107, 250] width 17 height 17
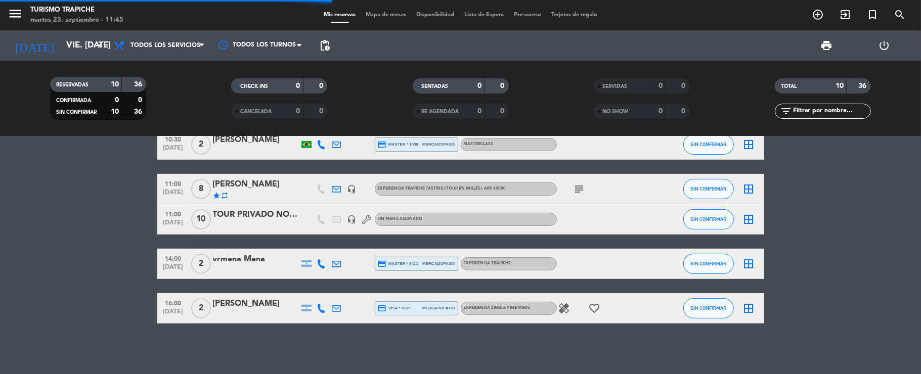
scroll to position [194, 0]
drag, startPoint x: 2, startPoint y: 231, endPoint x: 27, endPoint y: 227, distance: 25.6
click at [6, 231] on bookings-row "10:00 [DATE] 2 AGE Mi viaje a [GEOGRAPHIC_DATA]// [PERSON_NAME] x2 repeat 47 Vi…" at bounding box center [460, 144] width 921 height 360
click at [233, 187] on div "[PERSON_NAME]" at bounding box center [256, 184] width 86 height 13
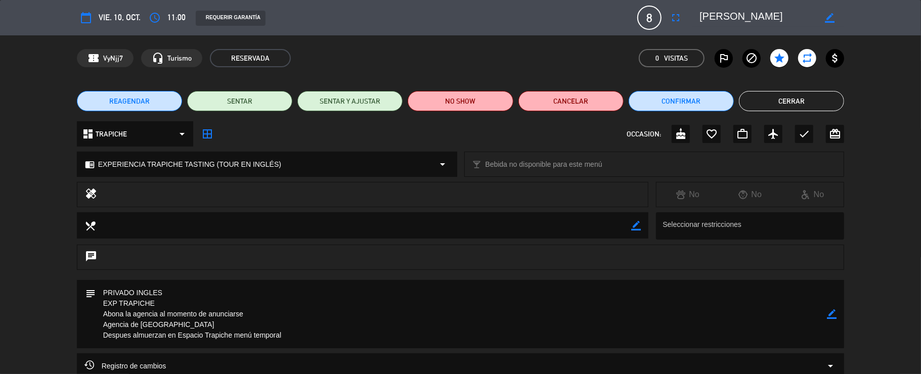
scroll to position [101, 0]
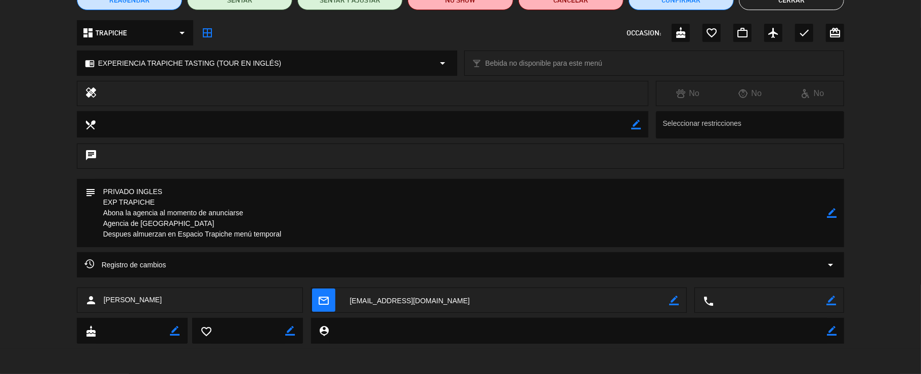
click at [325, 300] on icon "mail_outline" at bounding box center [323, 300] width 11 height 11
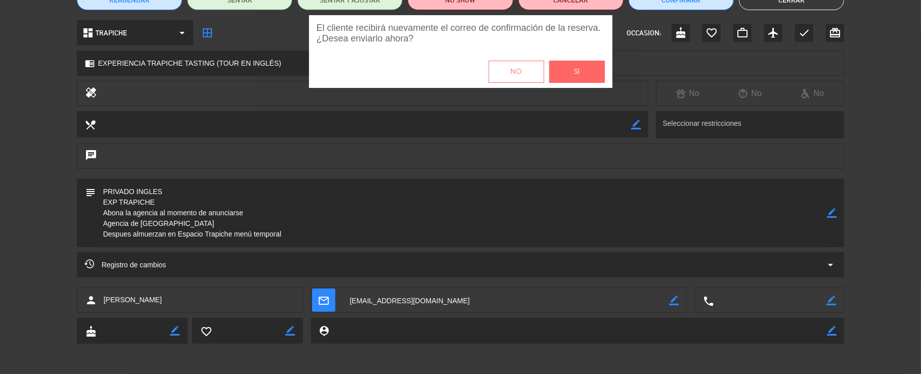
click at [583, 65] on button "Si" at bounding box center [577, 72] width 56 height 22
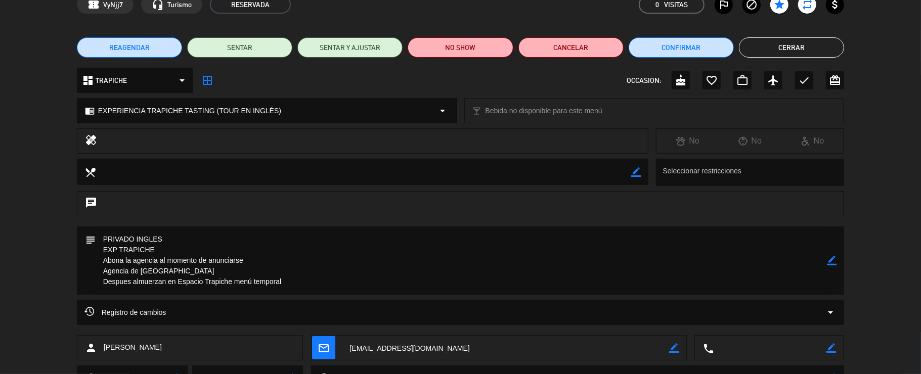
scroll to position [0, 0]
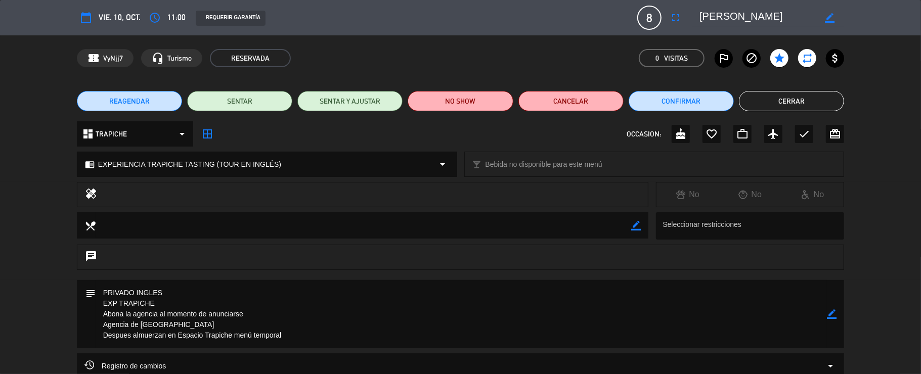
click at [768, 96] on button "Cerrar" at bounding box center [791, 101] width 105 height 20
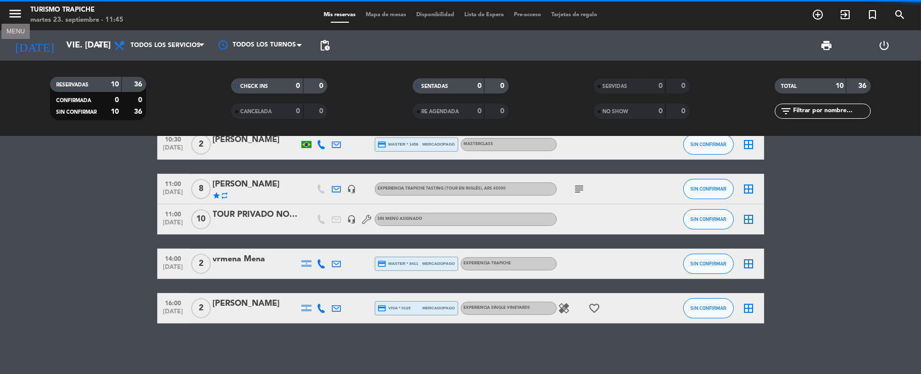
click at [19, 19] on icon "menu" at bounding box center [15, 13] width 15 height 15
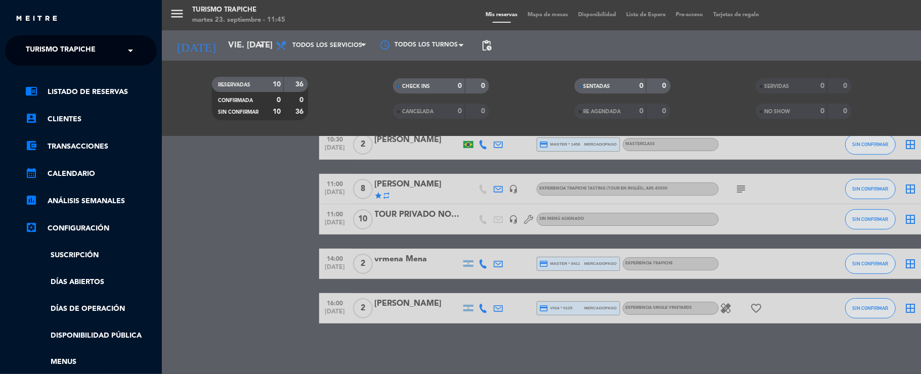
click at [29, 56] on span "Turismo Trapiche" at bounding box center [61, 50] width 70 height 21
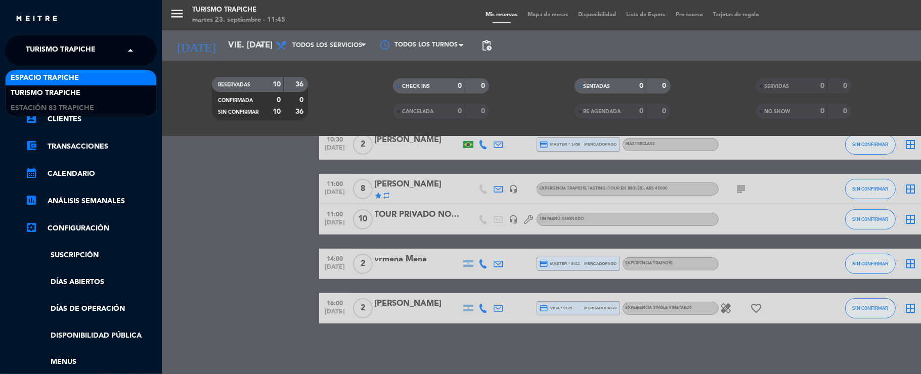
click at [41, 71] on div "Espacio Trapiche" at bounding box center [81, 77] width 151 height 15
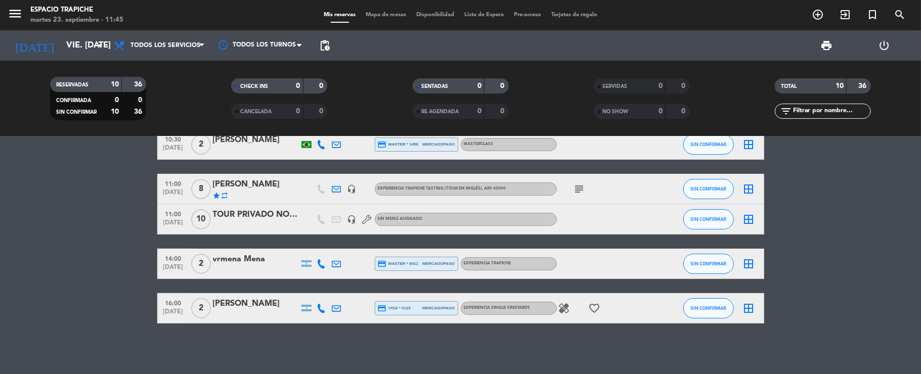
click at [77, 196] on bookings-row "10:00 [DATE] 2 AGE Mi viaje a [GEOGRAPHIC_DATA]// [PERSON_NAME] x2 repeat 47 Vi…" at bounding box center [460, 144] width 921 height 360
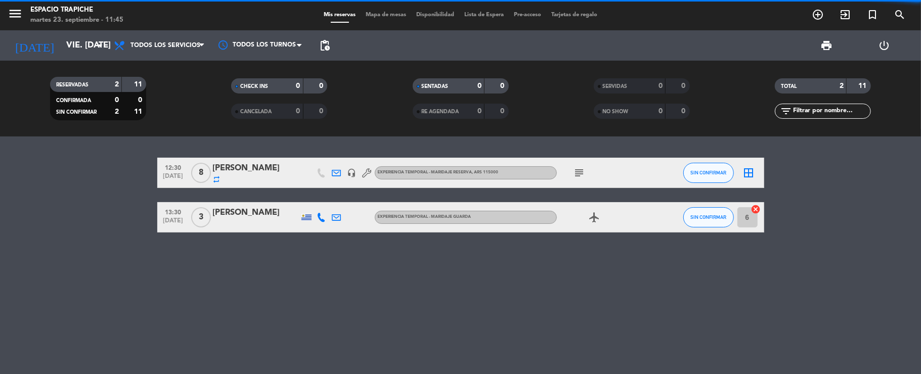
click at [252, 167] on div "[PERSON_NAME]" at bounding box center [256, 168] width 86 height 13
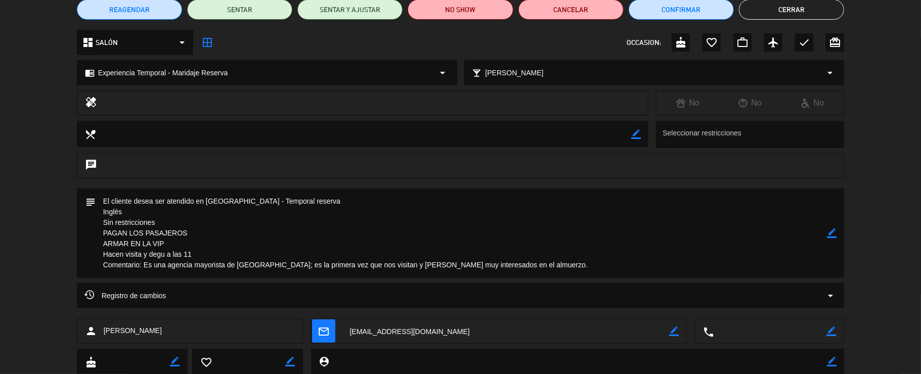
scroll to position [122, 0]
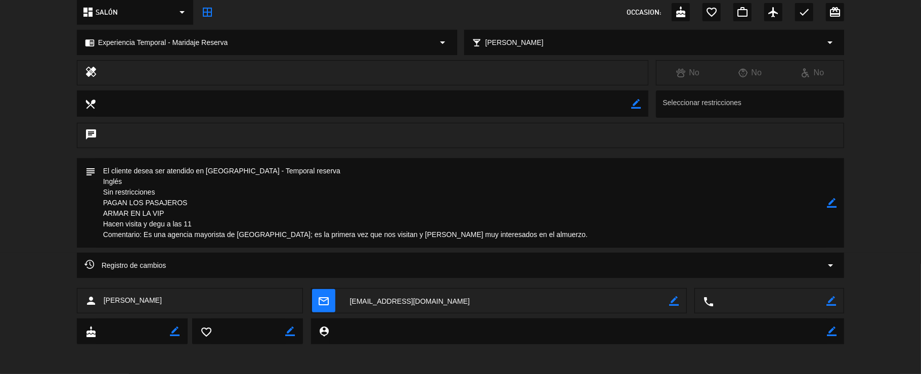
click at [329, 300] on icon "mail_outline" at bounding box center [323, 300] width 11 height 11
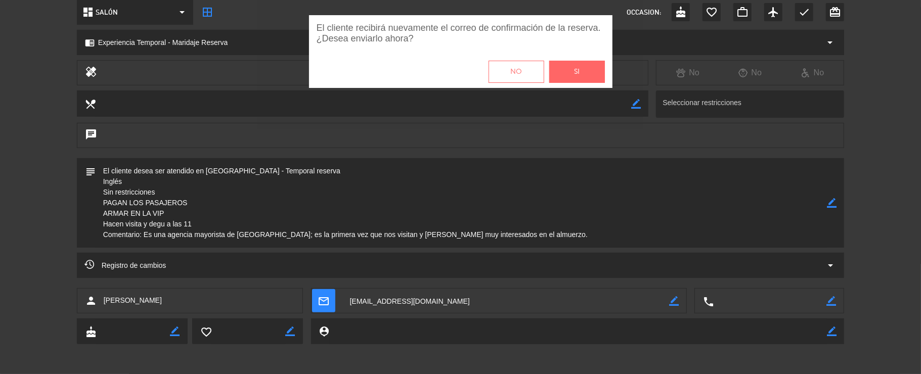
click at [592, 73] on button "Si" at bounding box center [577, 72] width 56 height 22
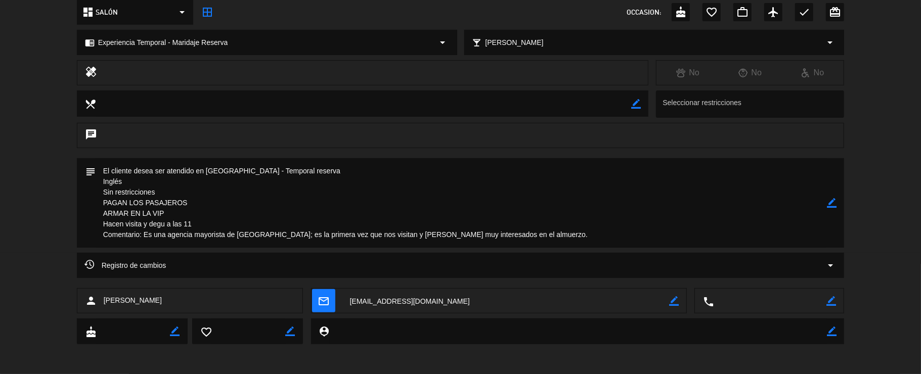
scroll to position [0, 0]
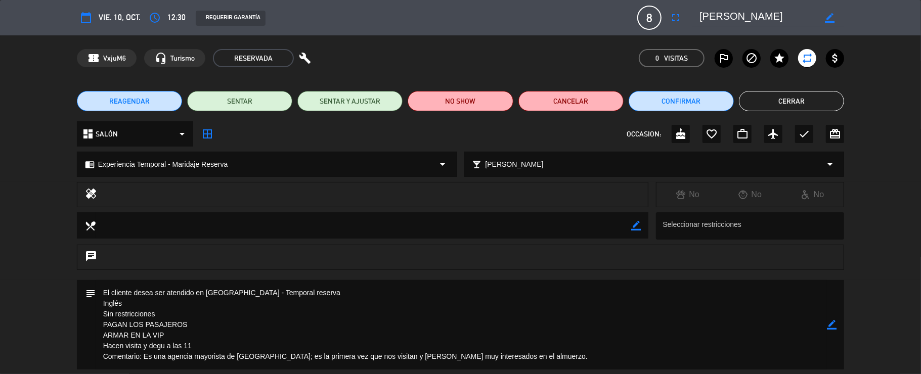
click at [753, 98] on button "Cerrar" at bounding box center [791, 101] width 105 height 20
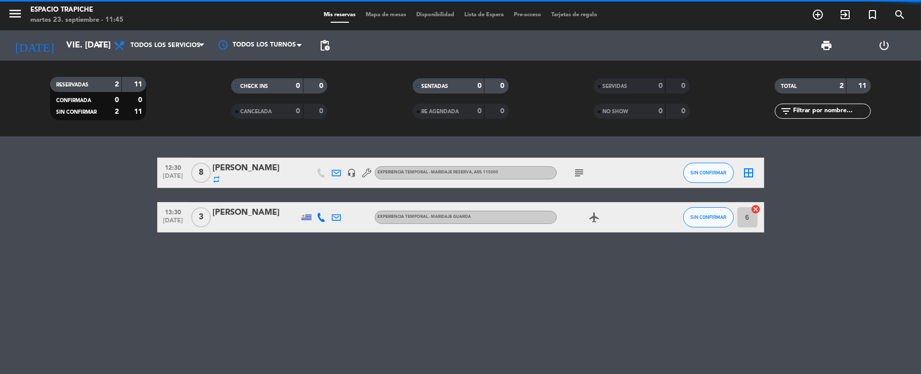
click at [21, 23] on button "menu" at bounding box center [15, 15] width 15 height 19
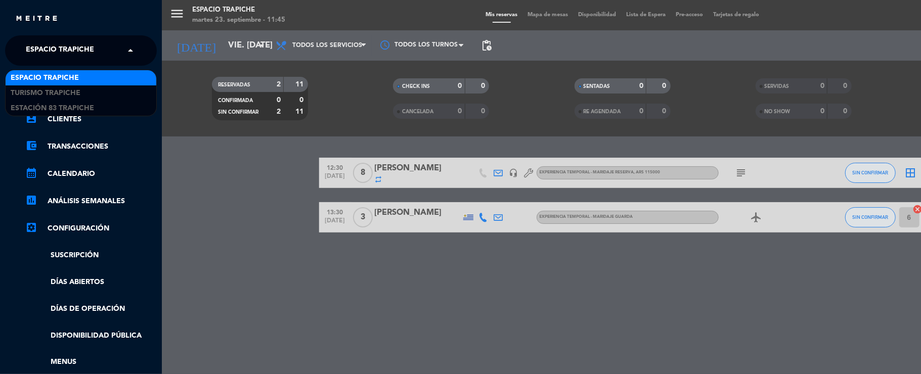
click at [28, 47] on span "Espacio Trapiche" at bounding box center [60, 50] width 68 height 21
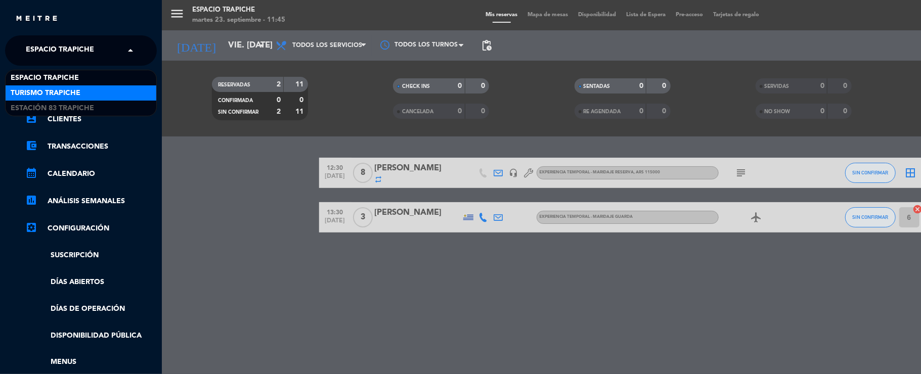
click at [32, 95] on span "Turismo Trapiche" at bounding box center [46, 93] width 70 height 12
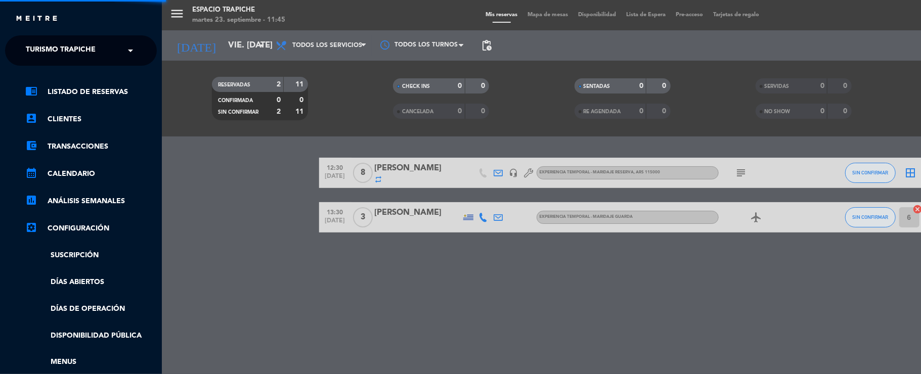
click at [198, 200] on div "menu Espacio Trapiche martes 23. septiembre - 11:45 Mis reservas Mapa de mesas …" at bounding box center [622, 187] width 921 height 374
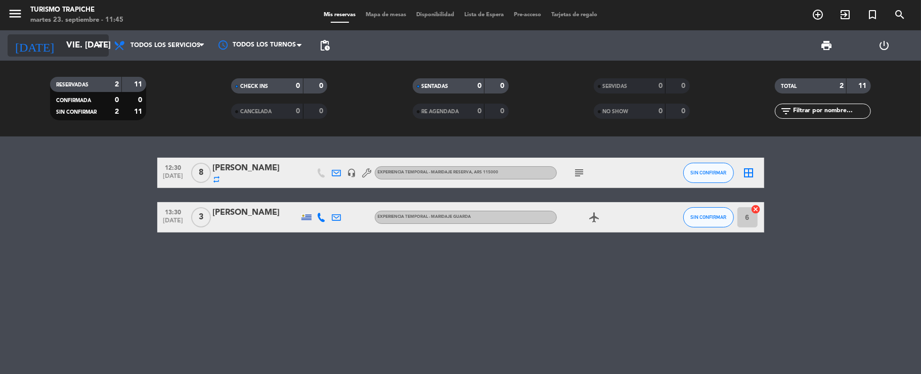
click at [33, 42] on icon "[DATE]" at bounding box center [35, 45] width 54 height 22
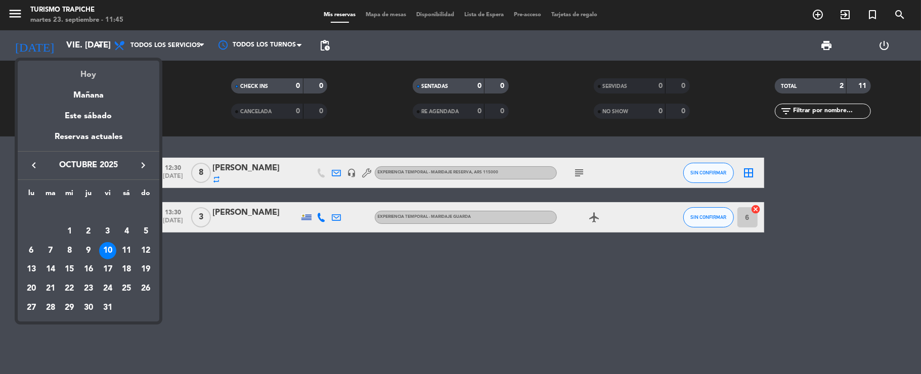
click at [77, 64] on div "Hoy" at bounding box center [89, 71] width 142 height 21
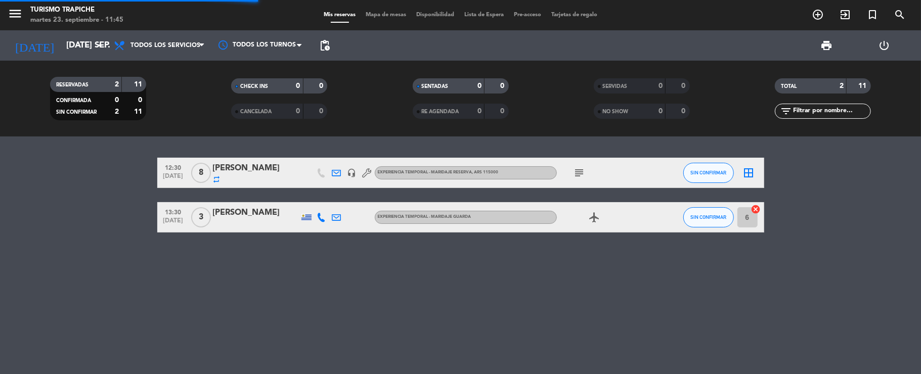
click at [63, 189] on bookings-row "12:30 [DATE] 8 [PERSON_NAME] repeat headset_mic Experiencia Temporal - Maridaje…" at bounding box center [460, 195] width 921 height 75
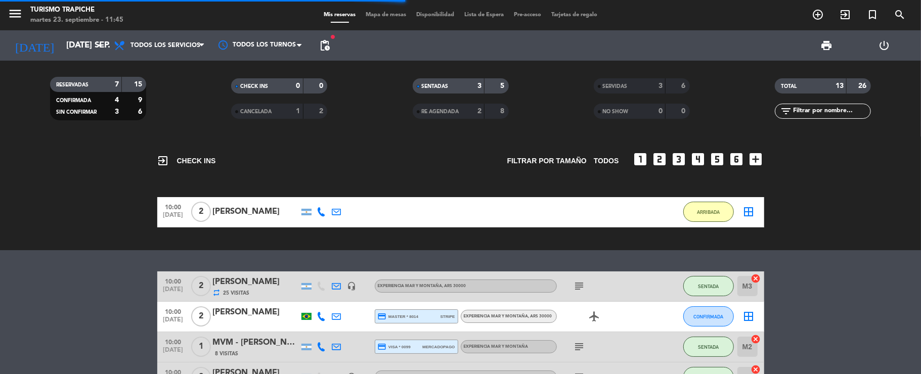
click at [29, 215] on bookings-row "10:00 [DATE] 2 [PERSON_NAME] 1:24 H / 17:01 H sms ARRIBADA border_all" at bounding box center [460, 212] width 921 height 30
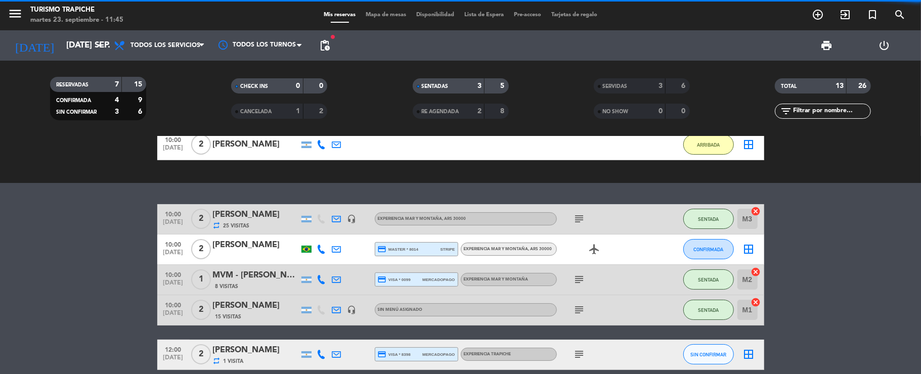
click at [52, 206] on bookings-row "10:00 [DATE] 2 [PERSON_NAME] repeat 25 Visitas headset_mic EXPERIENCIA MAR Y MO…" at bounding box center [460, 361] width 921 height 315
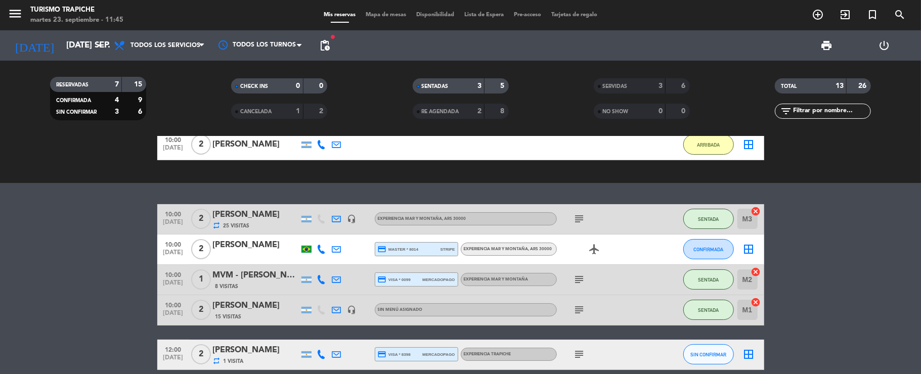
click at [85, 192] on div "exit_to_app CHECK INS Filtrar por tamaño TODOS looks_one looks_two looks_3 look…" at bounding box center [460, 256] width 921 height 238
click at [102, 246] on bookings-row "10:00 [DATE] 2 [PERSON_NAME] repeat 25 Visitas headset_mic EXPERIENCIA MAR Y MO…" at bounding box center [460, 361] width 921 height 315
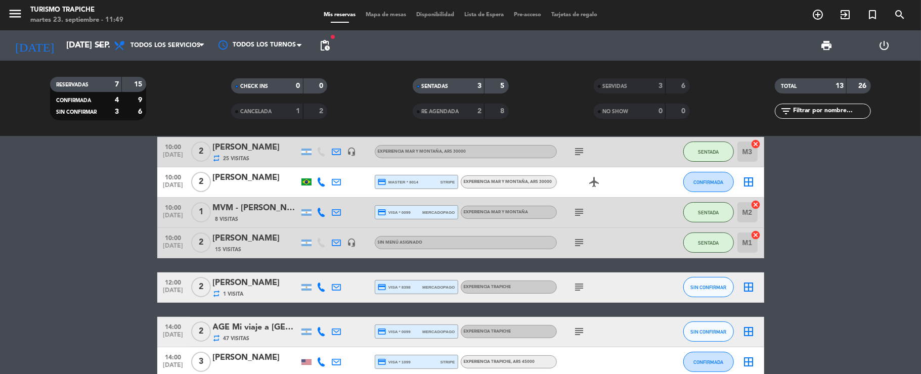
click at [128, 218] on bookings-row "10:00 [DATE] 2 [PERSON_NAME] repeat 25 Visitas headset_mic EXPERIENCIA MAR Y MO…" at bounding box center [460, 294] width 921 height 315
click at [577, 289] on icon "subject" at bounding box center [579, 287] width 12 height 12
click at [710, 290] on span "SIN CONFIRMAR" at bounding box center [708, 288] width 36 height 6
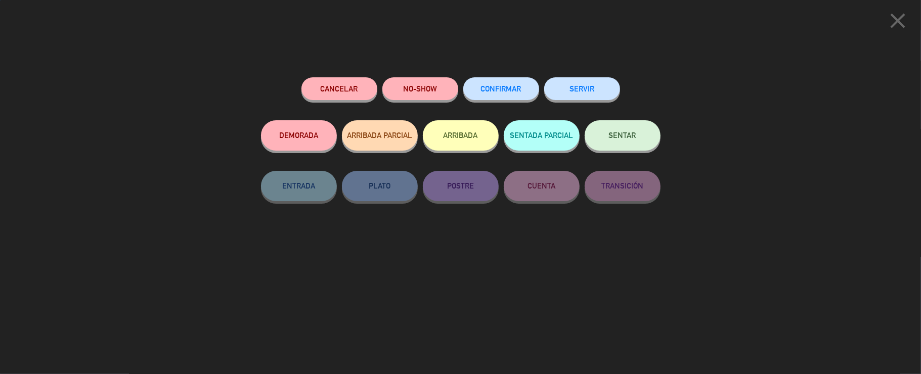
click at [591, 80] on button "SERVIR" at bounding box center [582, 88] width 76 height 23
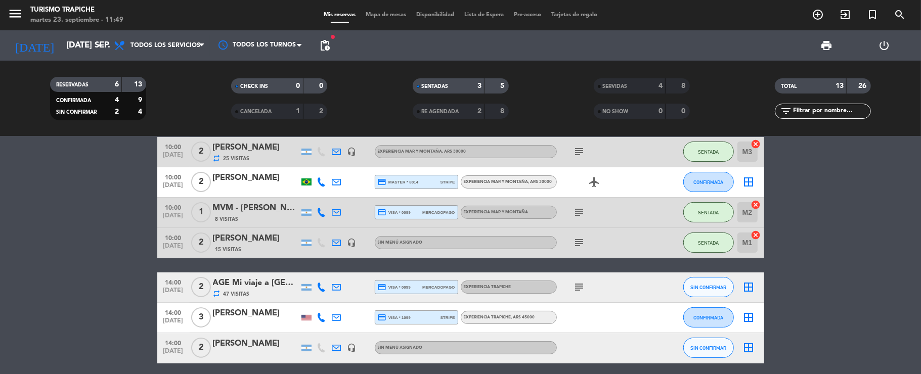
click at [120, 231] on bookings-row "10:00 [DATE] 2 [PERSON_NAME] repeat 25 Visitas headset_mic EXPERIENCIA MAR Y MO…" at bounding box center [460, 272] width 921 height 271
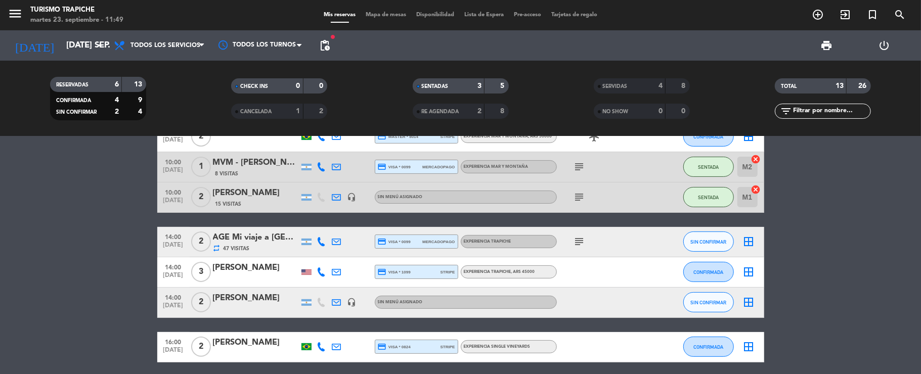
scroll to position [202, 0]
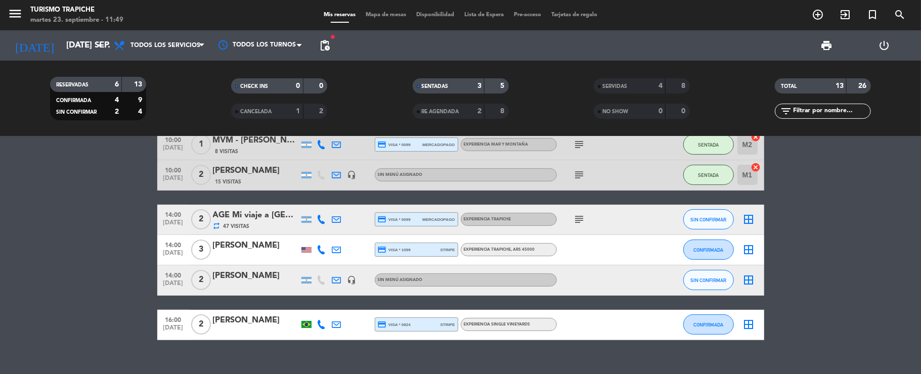
click at [124, 236] on bookings-row "10:00 [DATE] 2 [PERSON_NAME] repeat 25 Visitas headset_mic EXPERIENCIA MAR Y MO…" at bounding box center [460, 204] width 921 height 271
click at [335, 278] on icon at bounding box center [336, 280] width 9 height 9
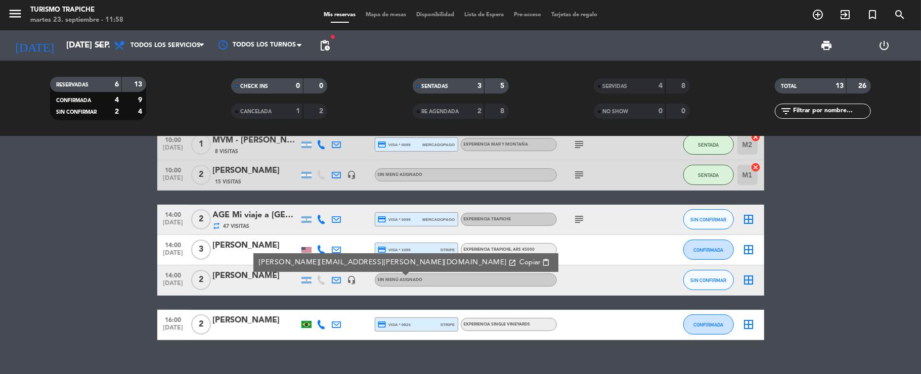
click at [337, 248] on icon at bounding box center [336, 249] width 9 height 9
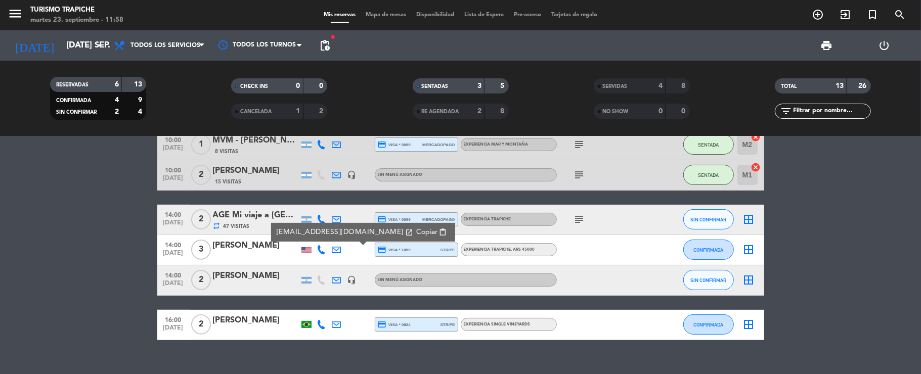
click at [337, 248] on icon at bounding box center [336, 249] width 9 height 9
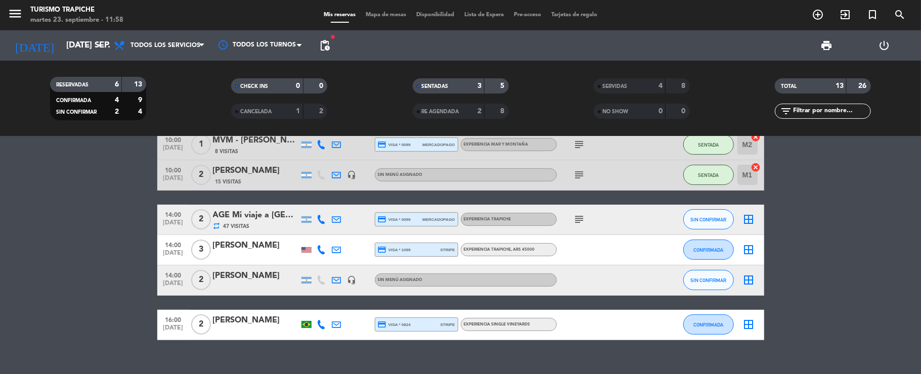
click at [336, 249] on icon at bounding box center [336, 249] width 9 height 9
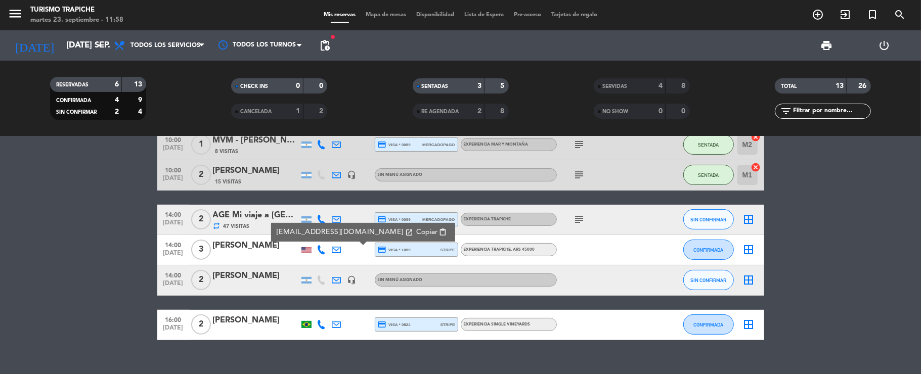
click at [336, 249] on icon at bounding box center [336, 249] width 9 height 9
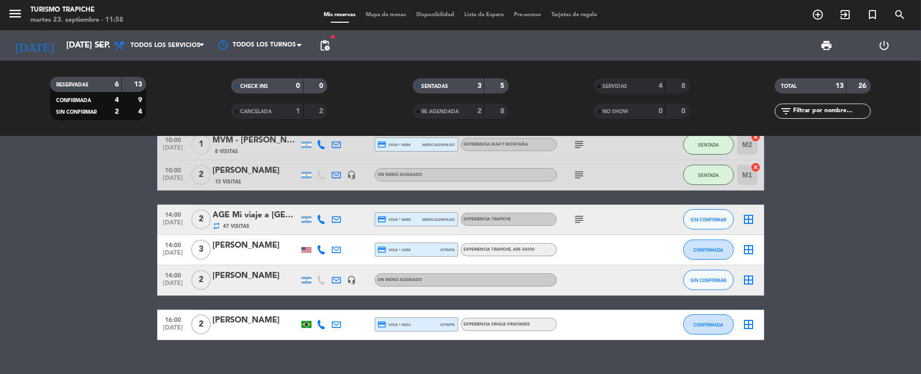
click at [339, 217] on icon at bounding box center [336, 219] width 9 height 9
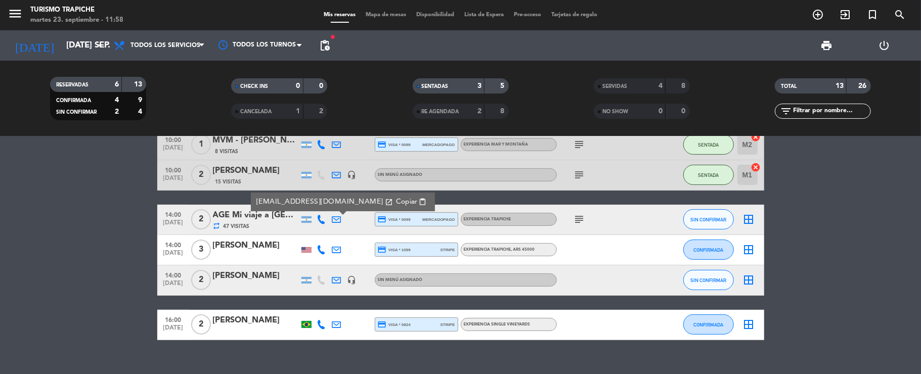
click at [339, 217] on icon at bounding box center [336, 219] width 9 height 9
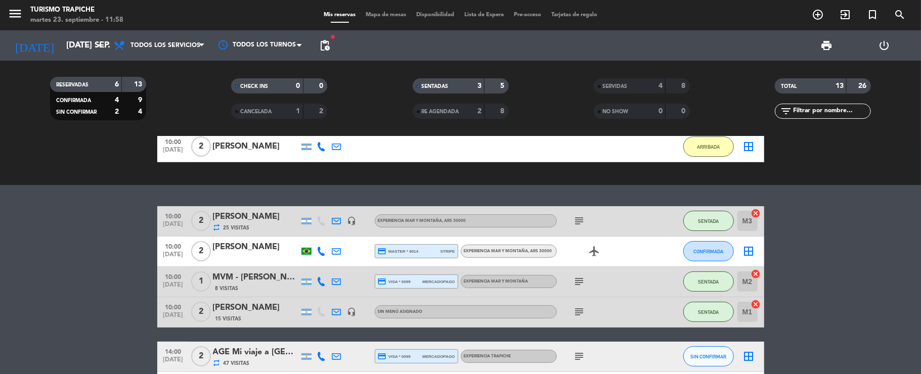
scroll to position [0, 0]
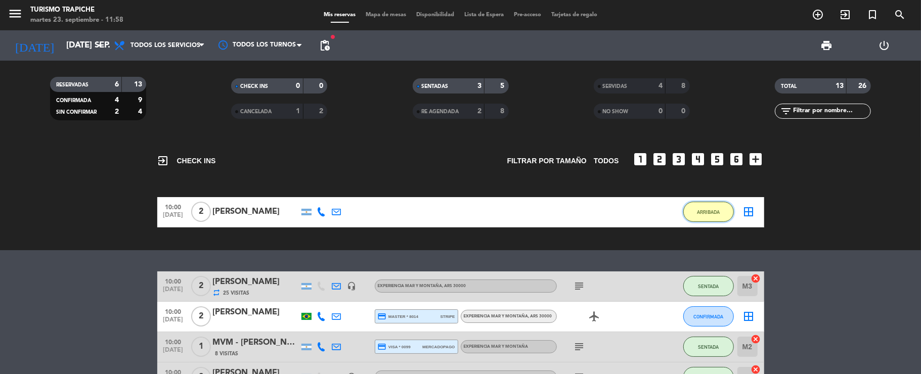
click at [698, 209] on span "ARRIBADA" at bounding box center [708, 212] width 23 height 6
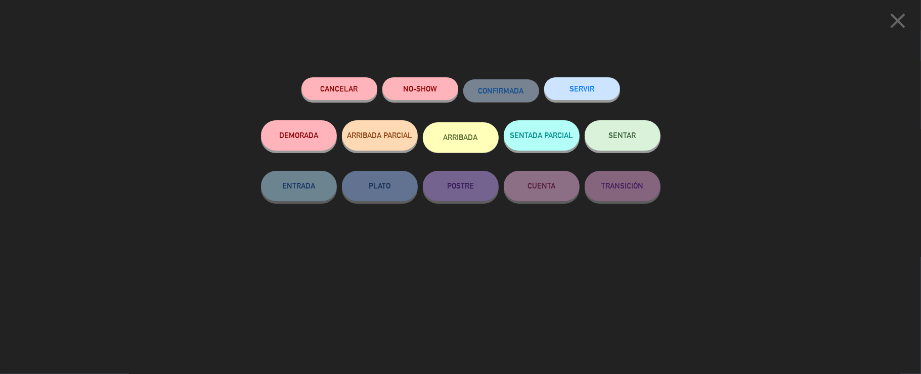
click at [601, 89] on button "SERVIR" at bounding box center [582, 88] width 76 height 23
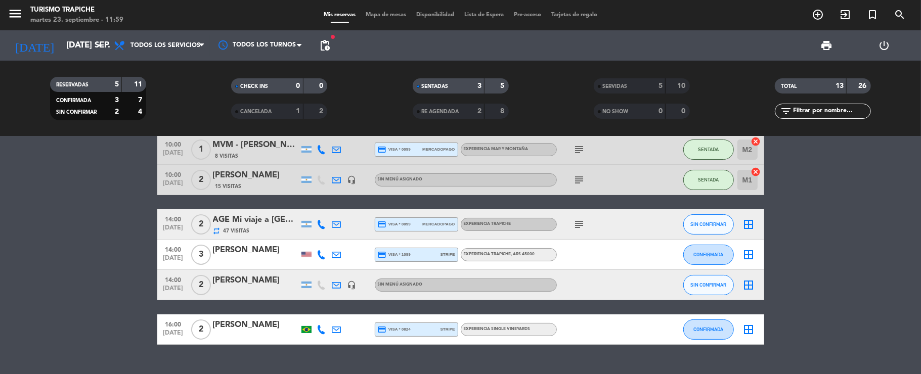
scroll to position [105, 0]
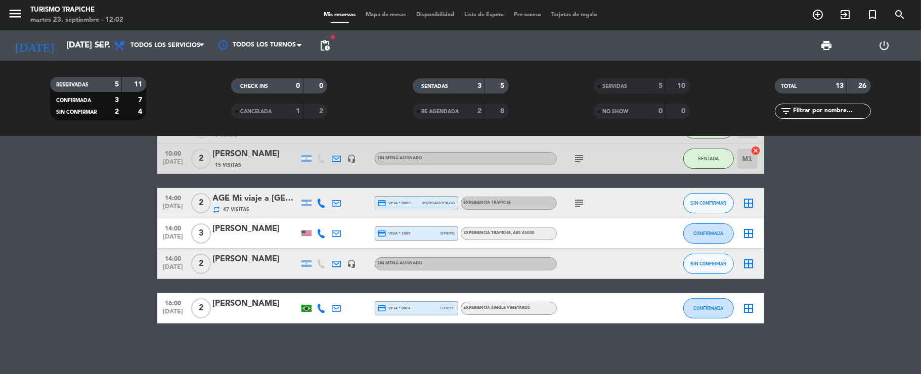
click at [15, 20] on icon "menu" at bounding box center [15, 13] width 15 height 15
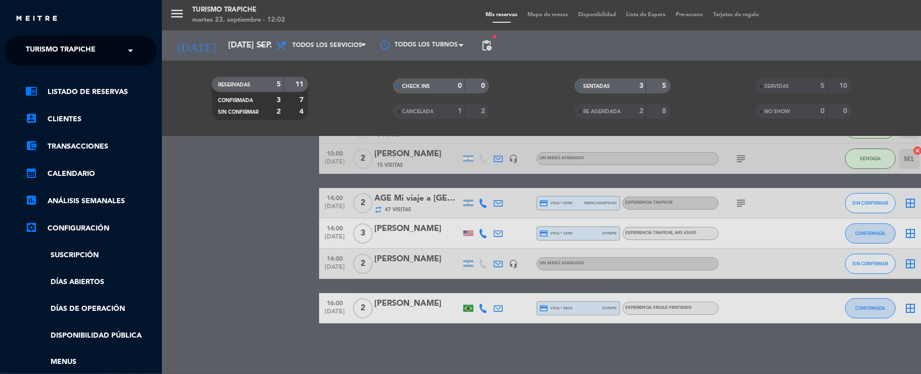
click at [35, 47] on span "Turismo Trapiche" at bounding box center [61, 50] width 70 height 21
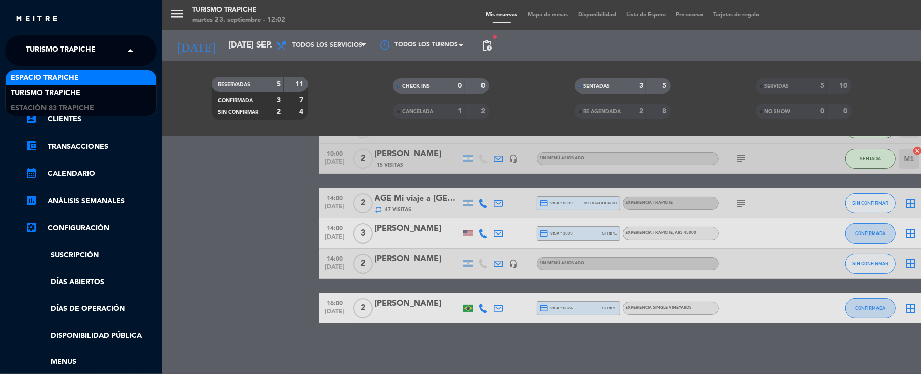
click at [46, 74] on span "Espacio Trapiche" at bounding box center [45, 78] width 68 height 12
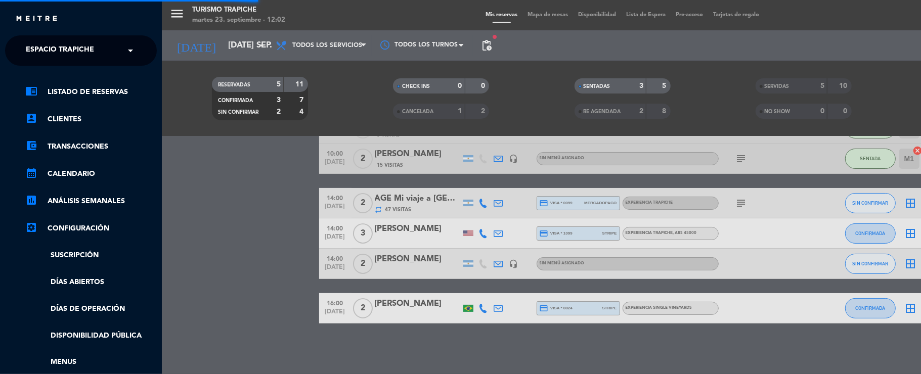
click at [191, 193] on div "menu Turismo Trapiche martes 23. septiembre - 12:02 Mis reservas Mapa de mesas …" at bounding box center [622, 187] width 921 height 374
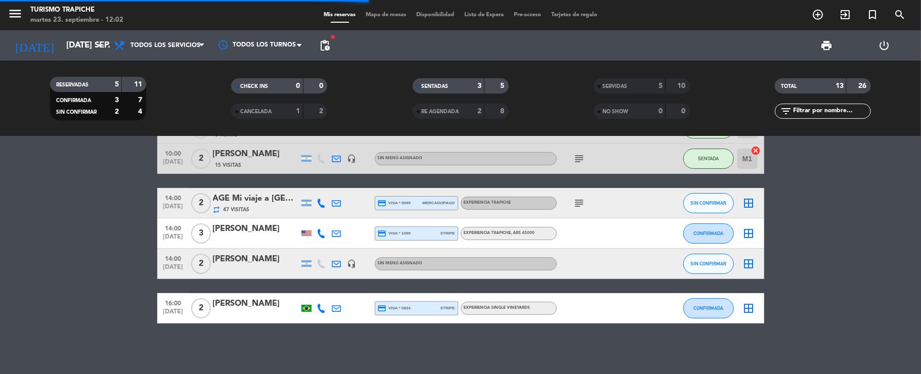
click at [71, 245] on bookings-row "10:00 [DATE] 2 [PERSON_NAME] repeat 25 Visitas headset_mic EXPERIENCIA MAR Y MO…" at bounding box center [460, 188] width 921 height 271
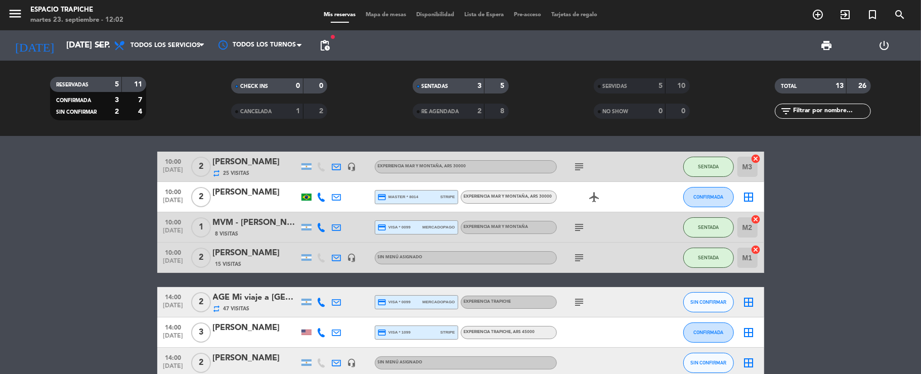
scroll to position [0, 0]
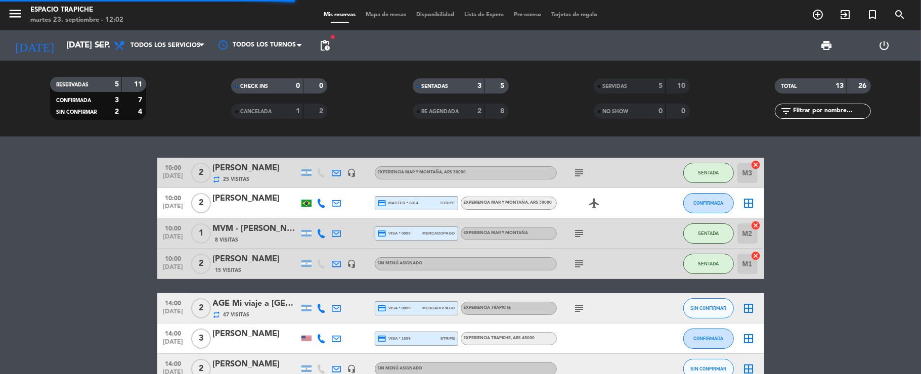
click at [72, 245] on bookings-row "10:00 [DATE] 2 [PERSON_NAME] repeat 25 Visitas headset_mic EXPERIENCIA MAR Y MO…" at bounding box center [460, 293] width 921 height 271
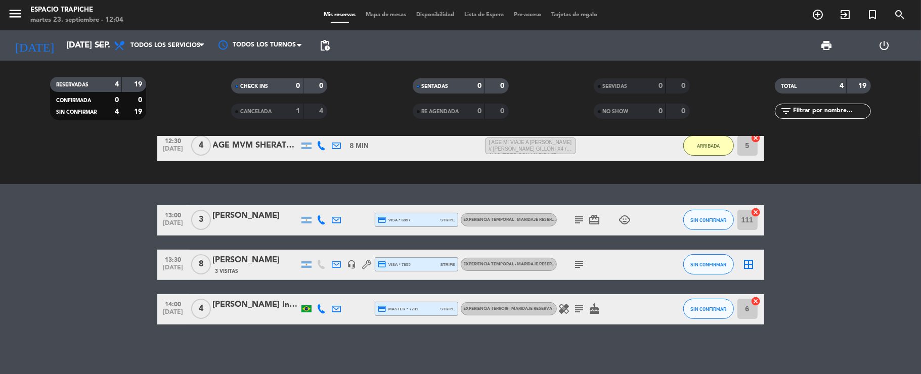
scroll to position [140, 0]
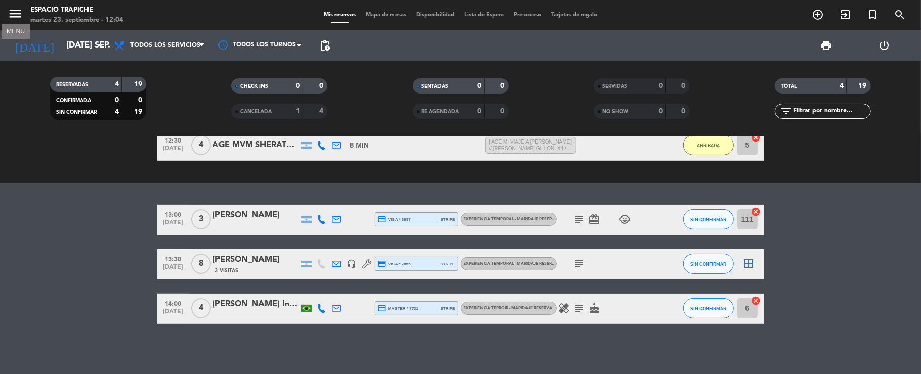
click at [15, 15] on icon "menu" at bounding box center [15, 13] width 15 height 15
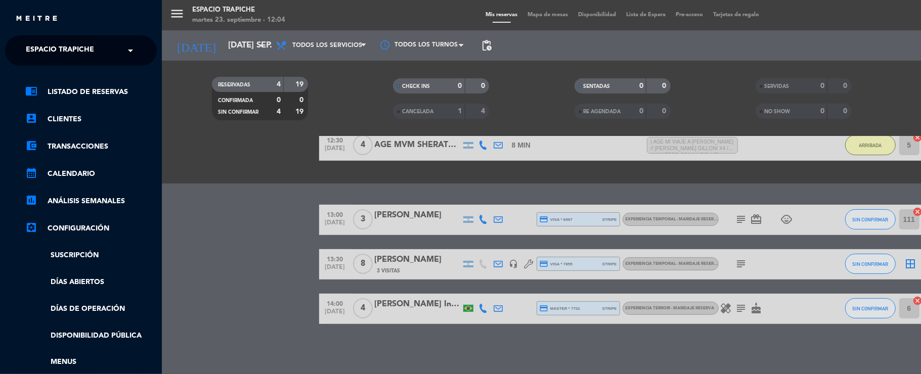
drag, startPoint x: 23, startPoint y: 34, endPoint x: 29, endPoint y: 41, distance: 9.3
click at [29, 40] on div "close × Espacio Trapiche × chrome_reader_mode Listado de Reservas account_box C…" at bounding box center [81, 187] width 162 height 374
click at [37, 52] on span "Espacio Trapiche" at bounding box center [60, 50] width 68 height 21
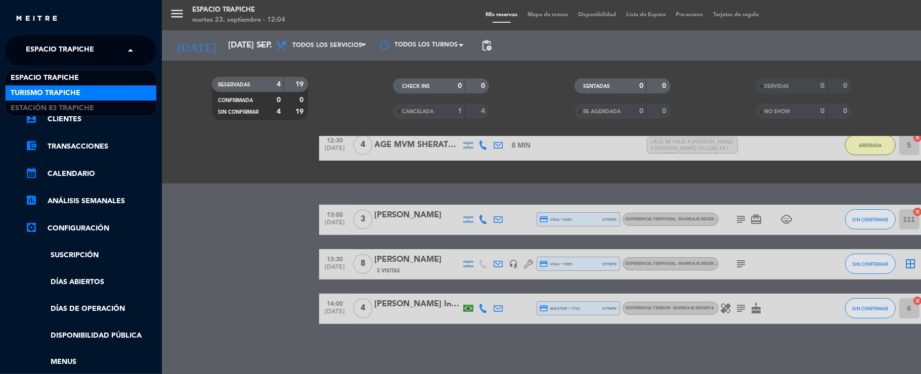
click at [35, 94] on span "Turismo Trapiche" at bounding box center [46, 93] width 70 height 12
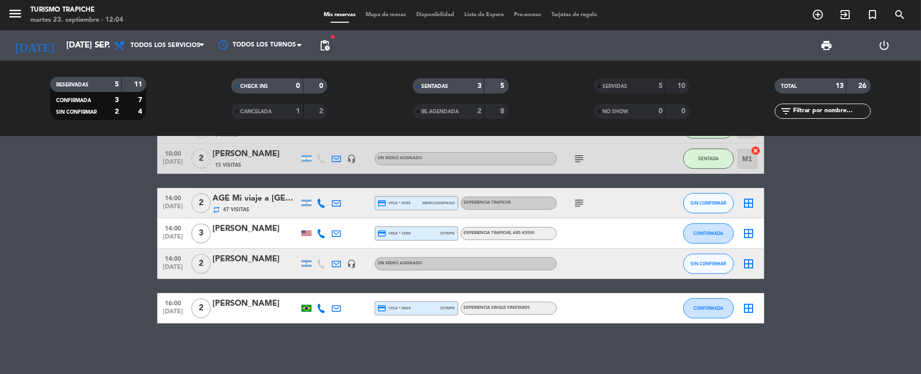
scroll to position [0, 0]
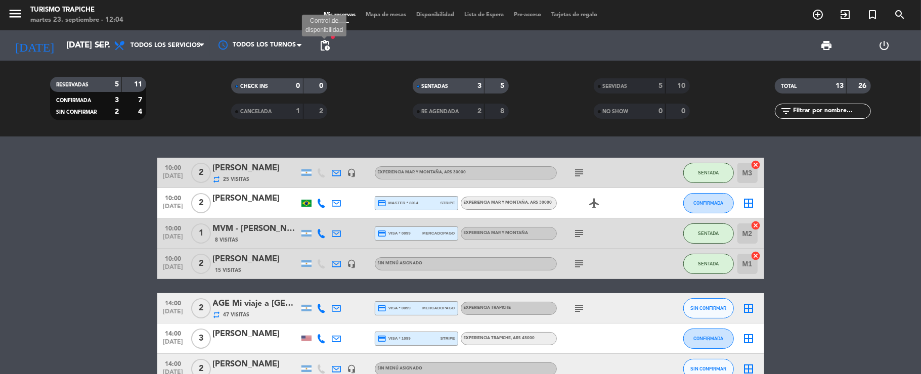
click at [323, 47] on span "pending_actions" at bounding box center [325, 45] width 12 height 12
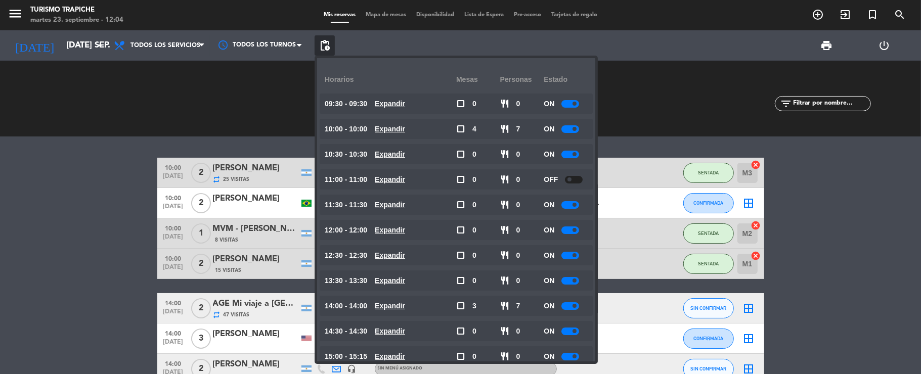
click at [323, 47] on span "pending_actions" at bounding box center [325, 45] width 12 height 12
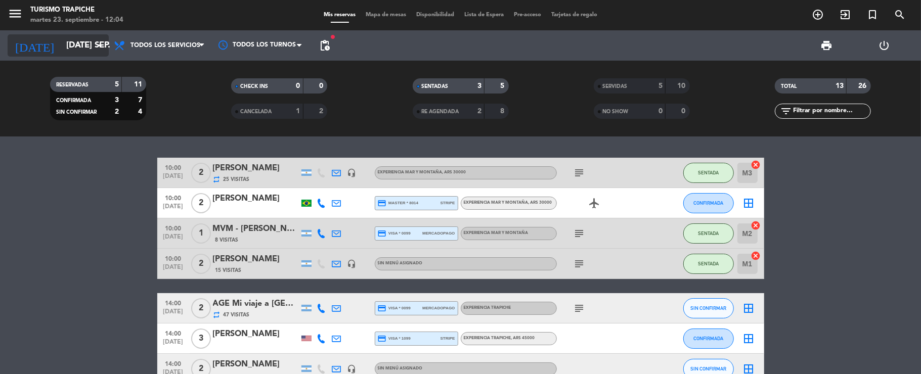
click at [61, 44] on input "[DATE] sep." at bounding box center [115, 46] width 109 height 20
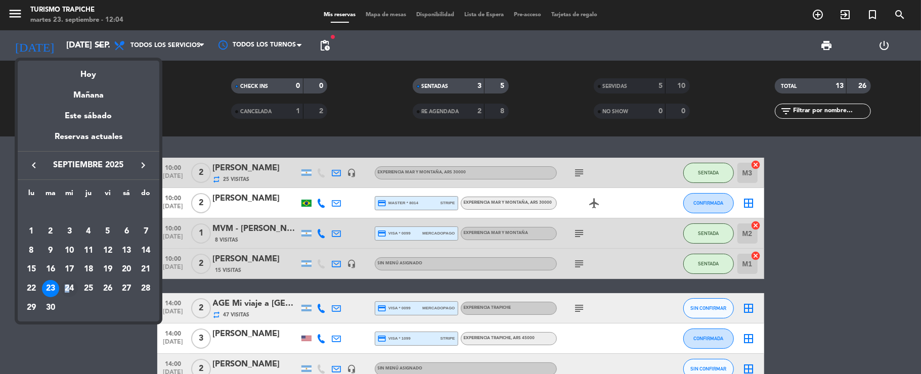
click at [67, 293] on div "24" at bounding box center [69, 288] width 17 height 17
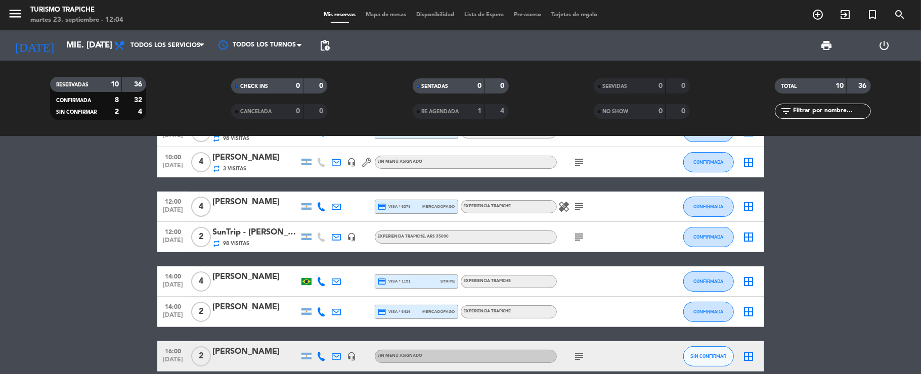
scroll to position [180, 0]
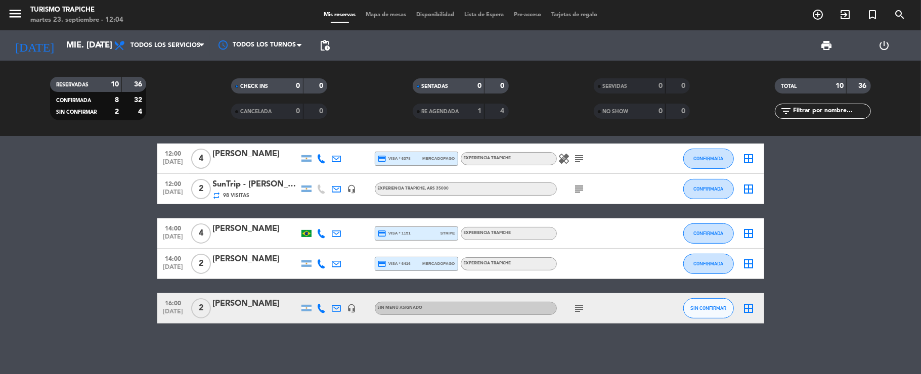
click at [582, 310] on icon "subject" at bounding box center [579, 308] width 12 height 12
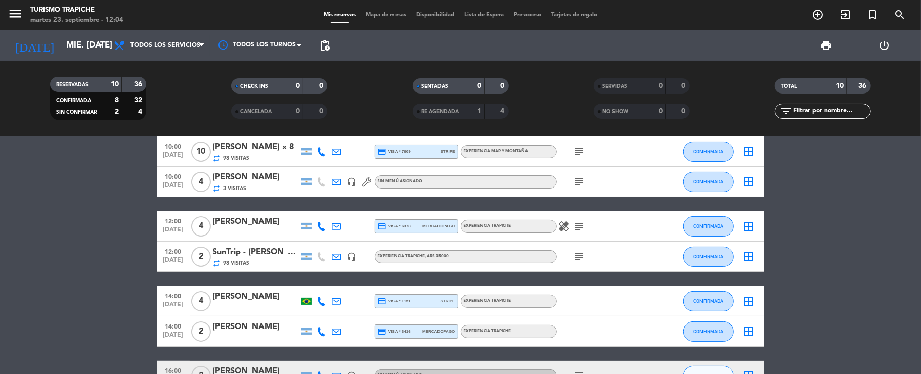
scroll to position [0, 0]
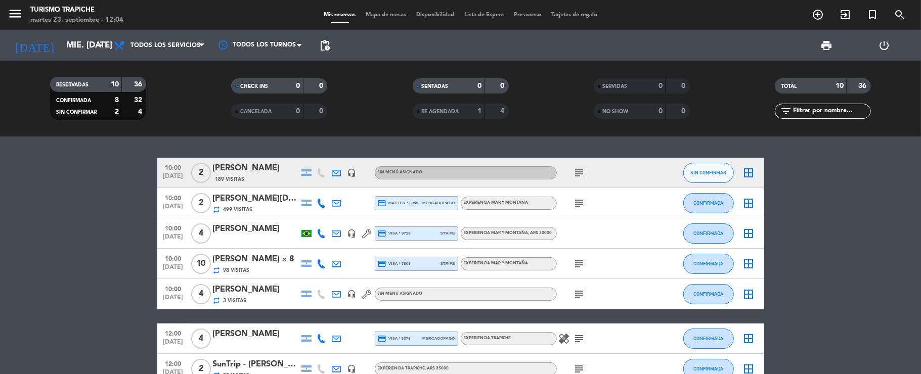
click at [581, 258] on icon "subject" at bounding box center [579, 264] width 12 height 12
click at [61, 43] on input "mié. [DATE]" at bounding box center [115, 46] width 109 height 20
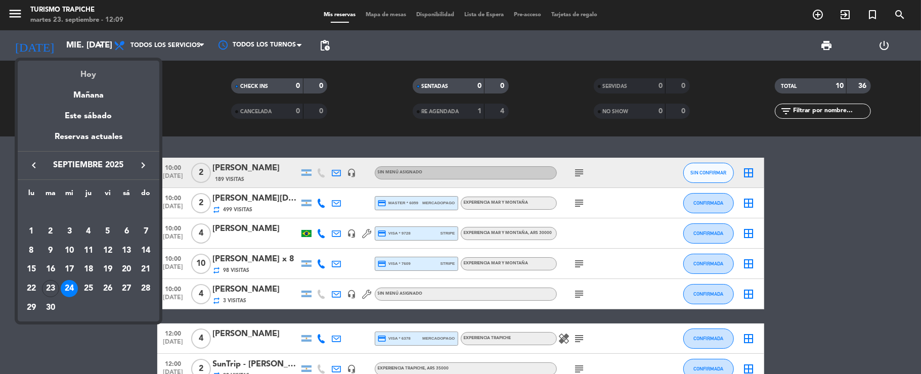
click at [86, 77] on div "Hoy" at bounding box center [89, 71] width 142 height 21
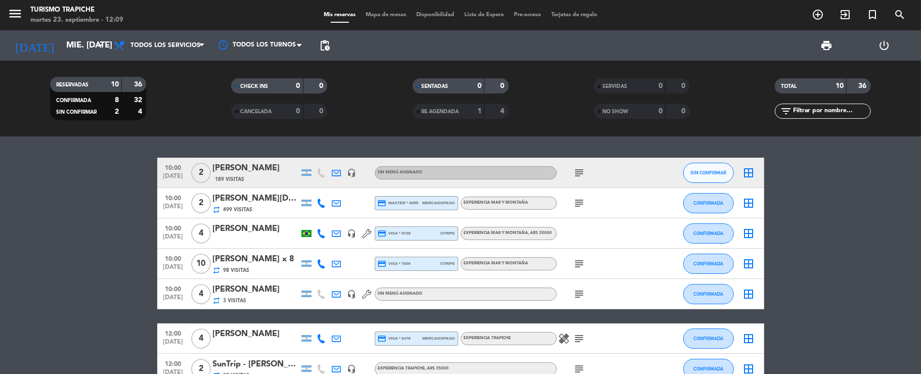
type input "[DATE] sep."
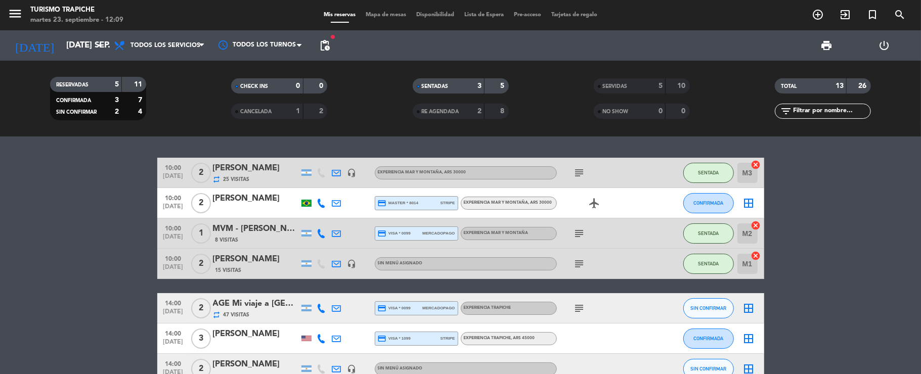
click at [336, 203] on icon at bounding box center [336, 203] width 9 height 9
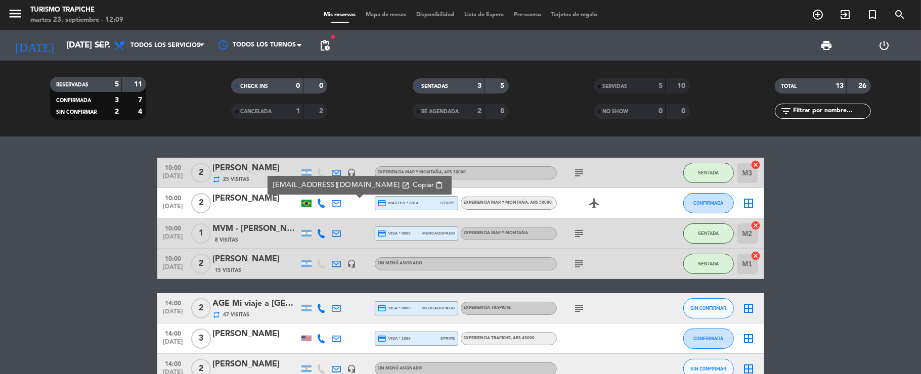
click at [412, 182] on span "Copiar" at bounding box center [422, 185] width 21 height 11
click at [693, 205] on span "CONFIRMADA" at bounding box center [708, 203] width 30 height 6
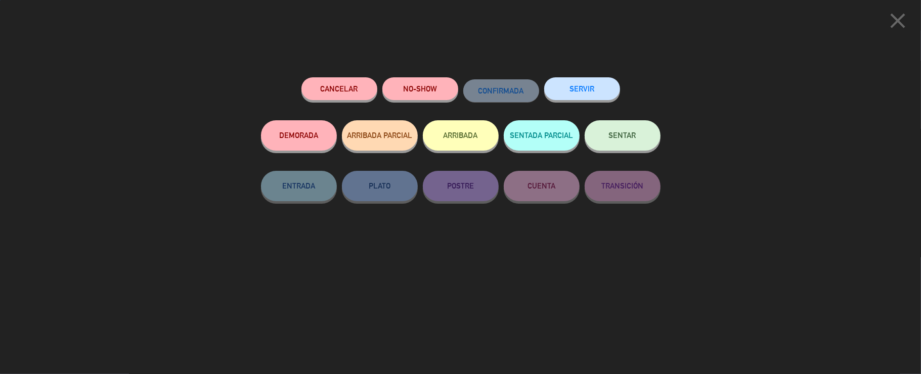
click at [579, 87] on button "SERVIR" at bounding box center [582, 88] width 76 height 23
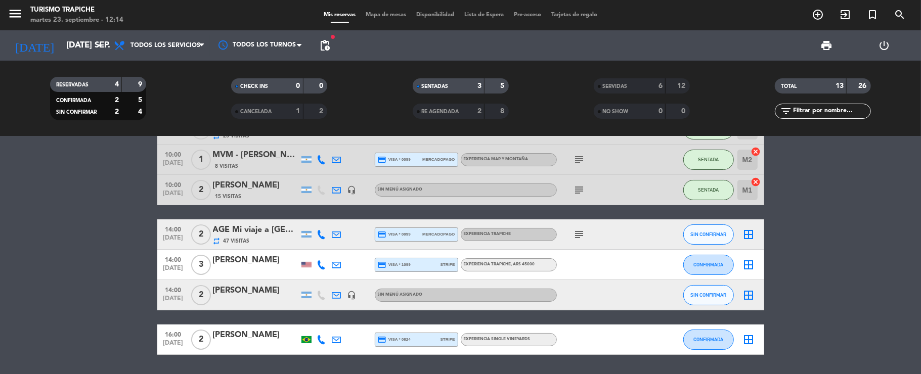
scroll to position [75, 0]
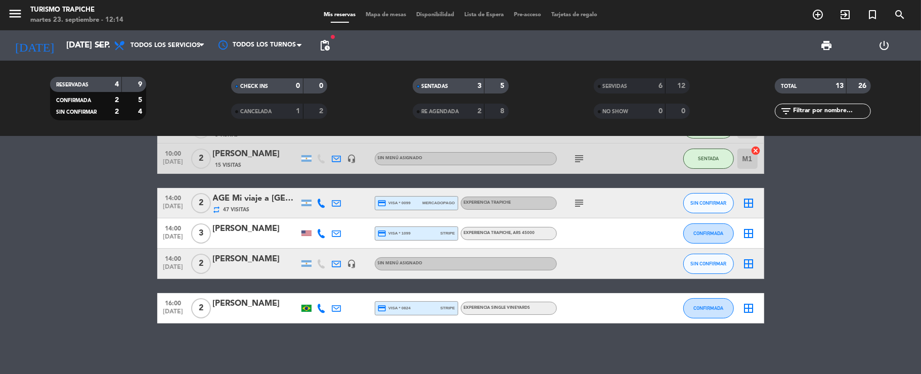
click at [575, 199] on icon "subject" at bounding box center [579, 203] width 12 height 12
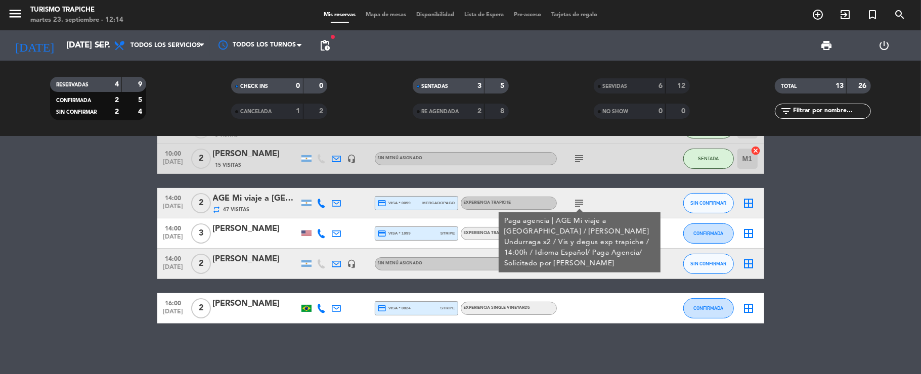
click at [575, 199] on icon "subject" at bounding box center [579, 203] width 12 height 12
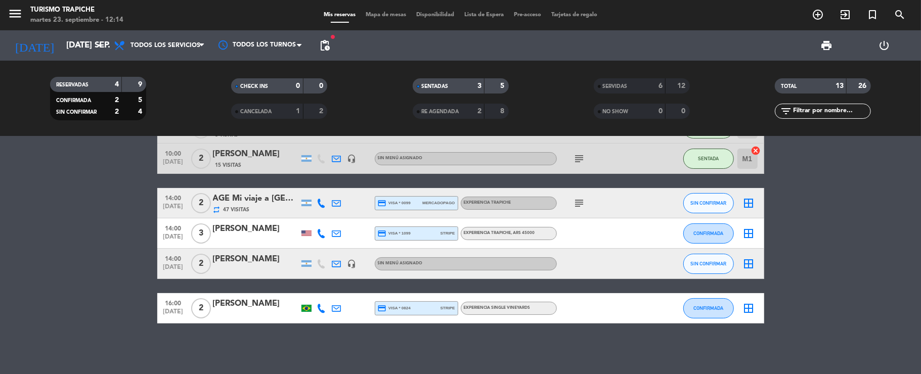
click at [334, 233] on icon at bounding box center [336, 233] width 9 height 9
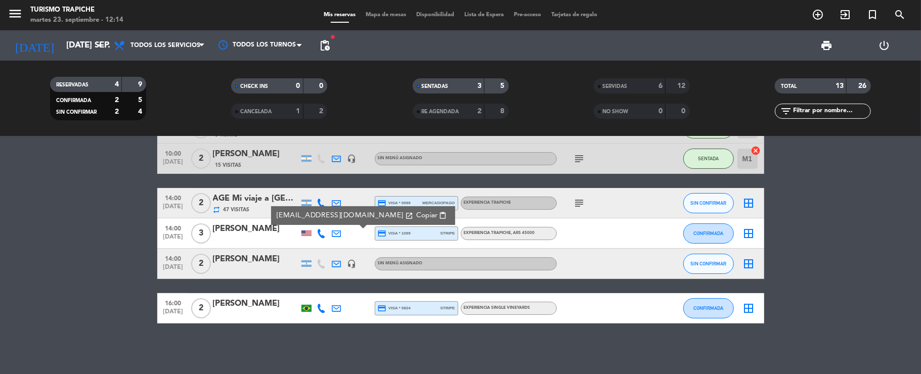
click at [334, 233] on icon at bounding box center [336, 233] width 9 height 9
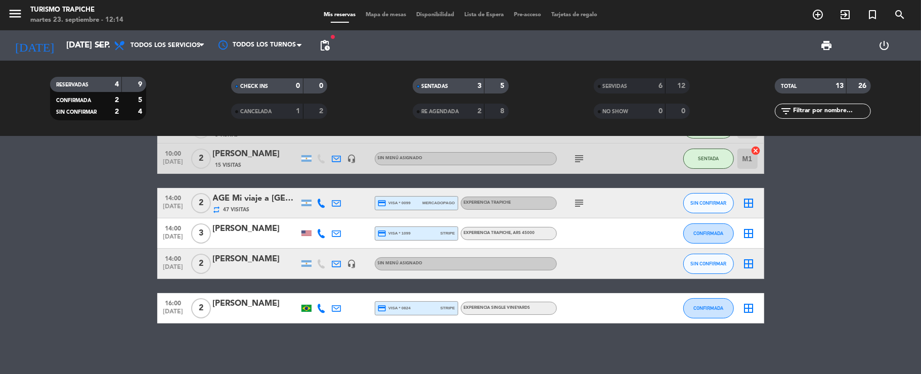
click at [334, 233] on icon at bounding box center [336, 233] width 9 height 9
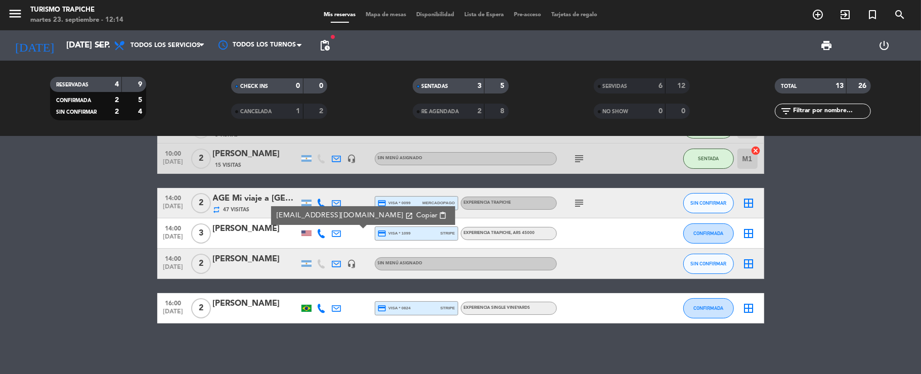
click at [339, 262] on icon at bounding box center [336, 263] width 9 height 9
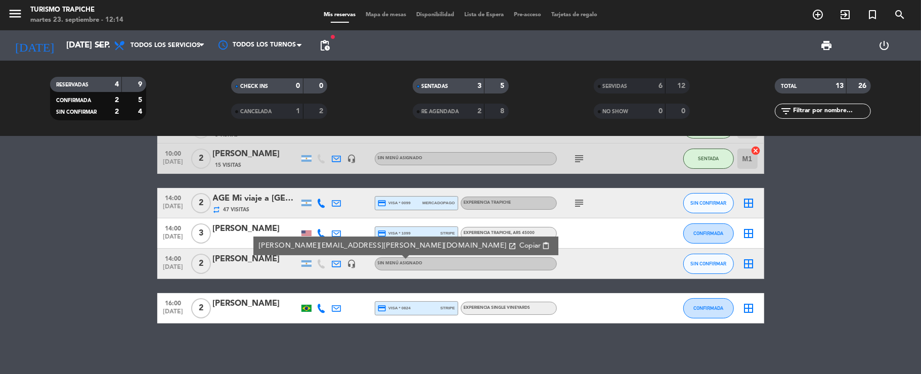
click at [339, 262] on icon at bounding box center [336, 263] width 9 height 9
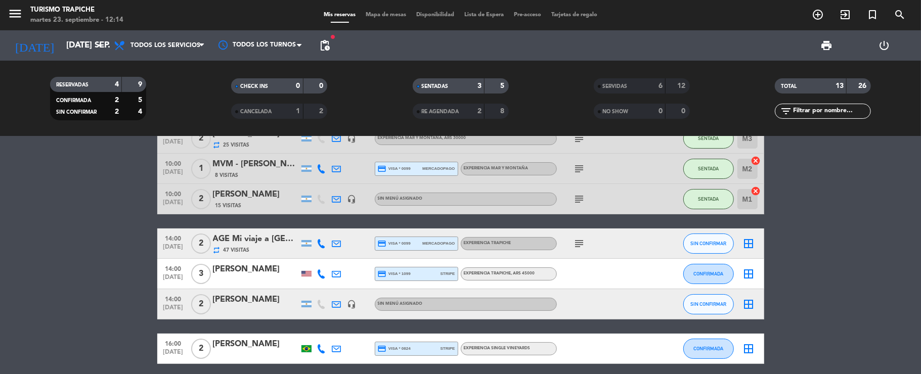
scroll to position [0, 0]
